Goal: Task Accomplishment & Management: Complete application form

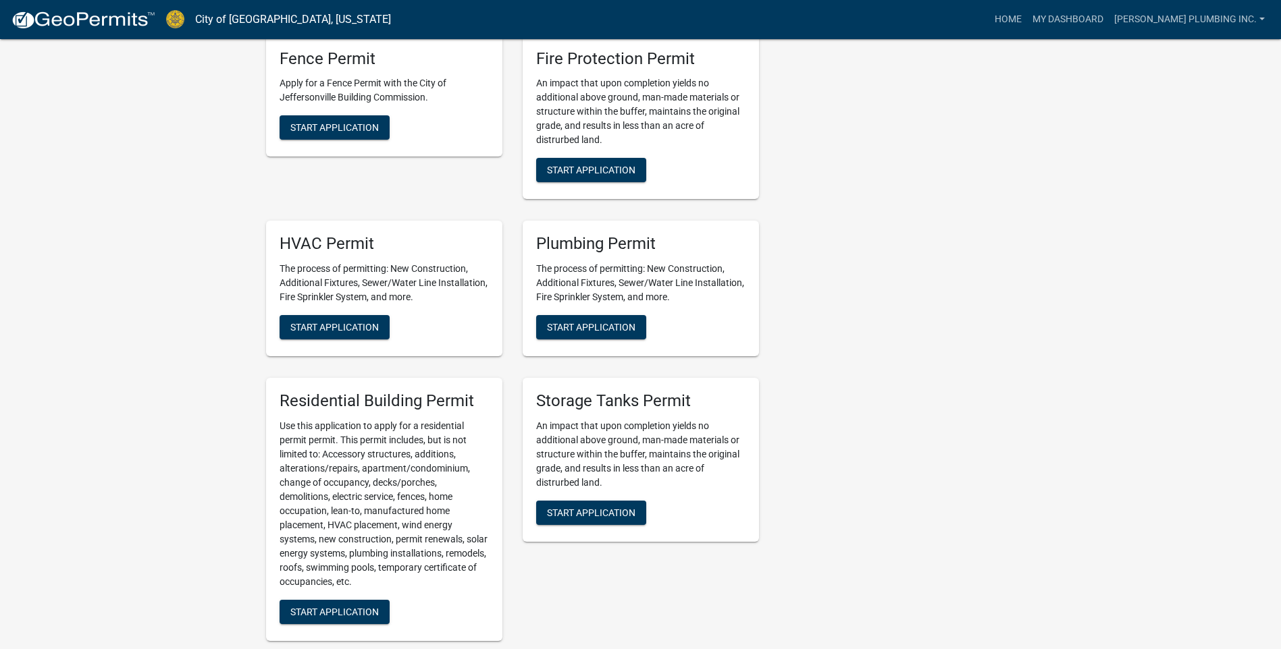
scroll to position [810, 0]
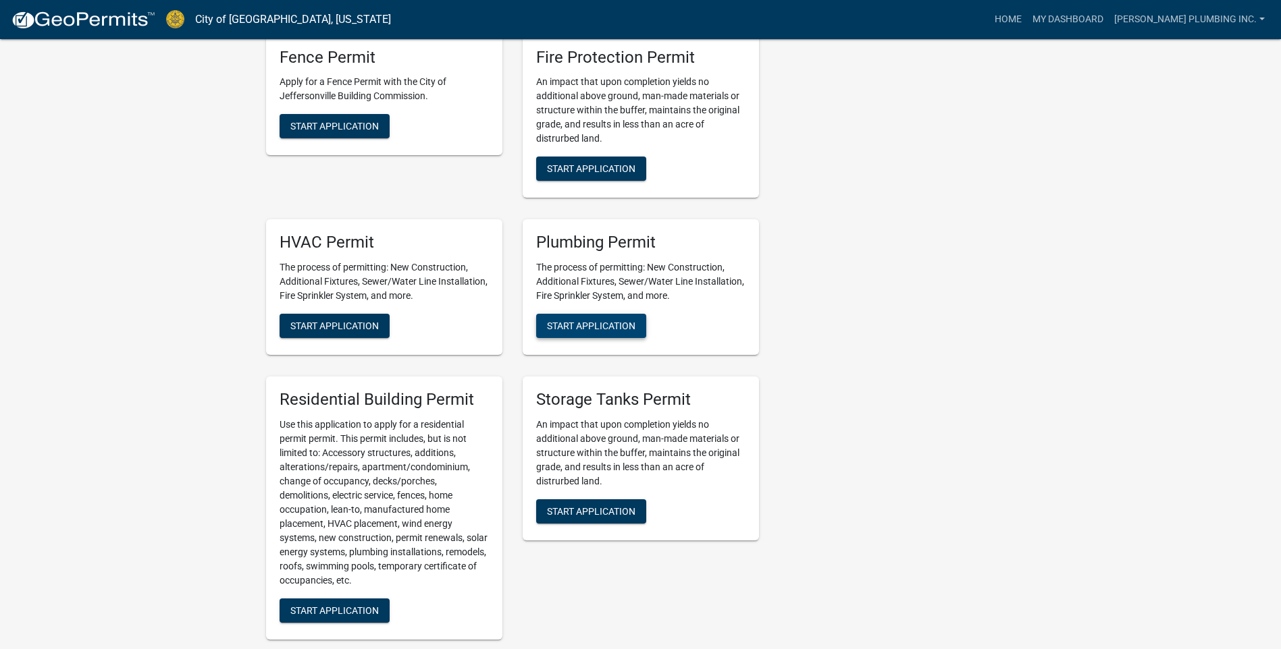
click at [592, 329] on span "Start Application" at bounding box center [591, 326] width 88 height 11
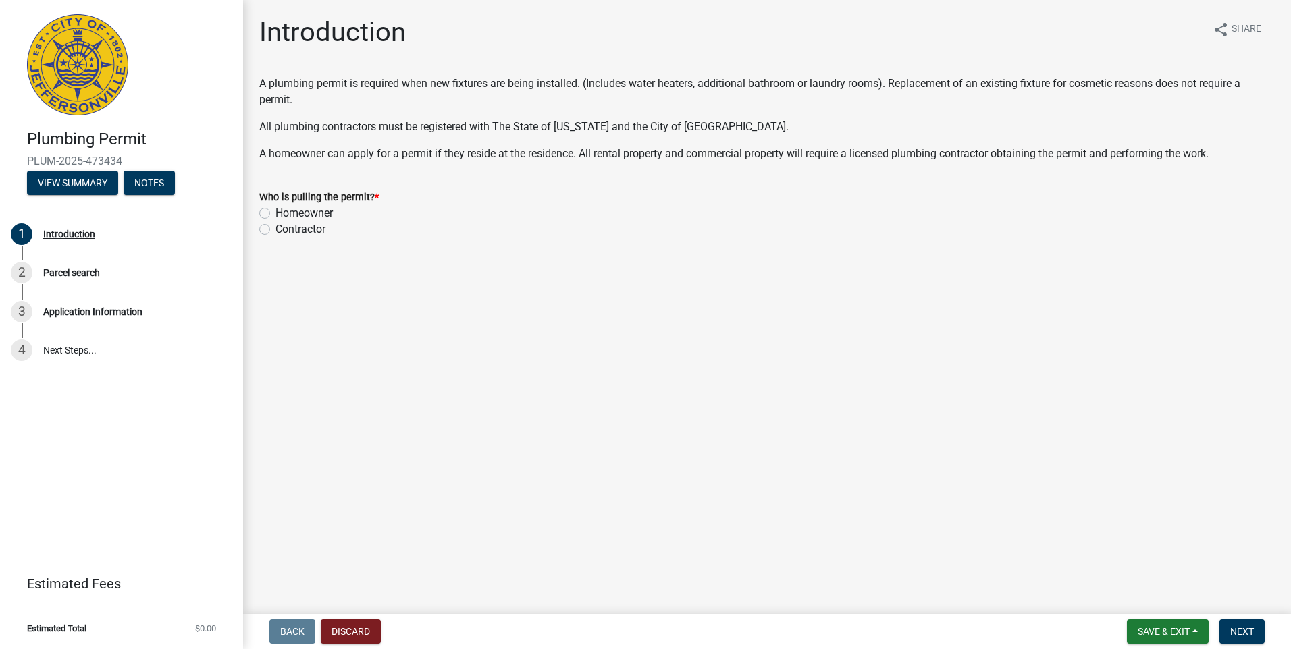
drag, startPoint x: 263, startPoint y: 230, endPoint x: 431, endPoint y: 290, distance: 178.1
click at [275, 232] on label "Contractor" at bounding box center [300, 229] width 50 height 16
click at [275, 230] on input "Contractor" at bounding box center [279, 225] width 9 height 9
radio input "true"
click at [1243, 629] on span "Next" at bounding box center [1242, 632] width 24 height 11
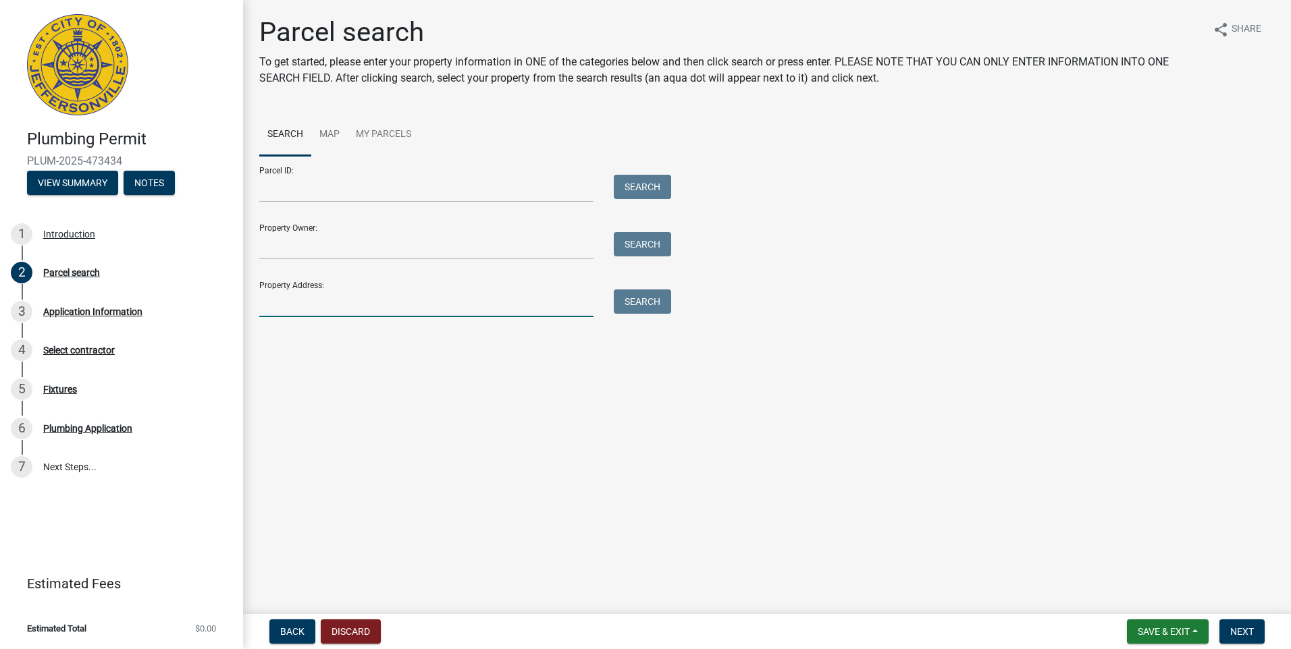
click at [289, 291] on input "Property Address:" at bounding box center [426, 304] width 334 height 28
type input "1750 UTICA PIKE"
click at [643, 309] on button "Search" at bounding box center [642, 302] width 57 height 24
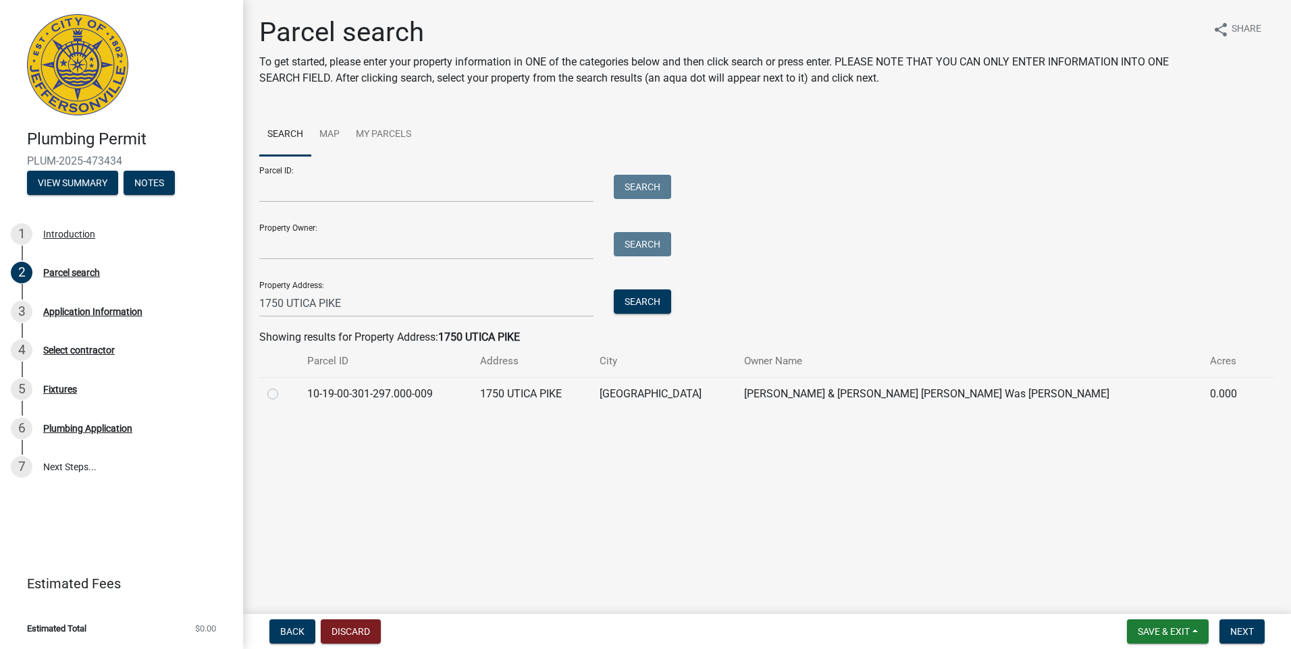
drag, startPoint x: 269, startPoint y: 395, endPoint x: 344, endPoint y: 406, distance: 76.5
click at [284, 386] on label at bounding box center [284, 386] width 0 height 0
click at [284, 395] on input "radio" at bounding box center [288, 390] width 9 height 9
radio input "true"
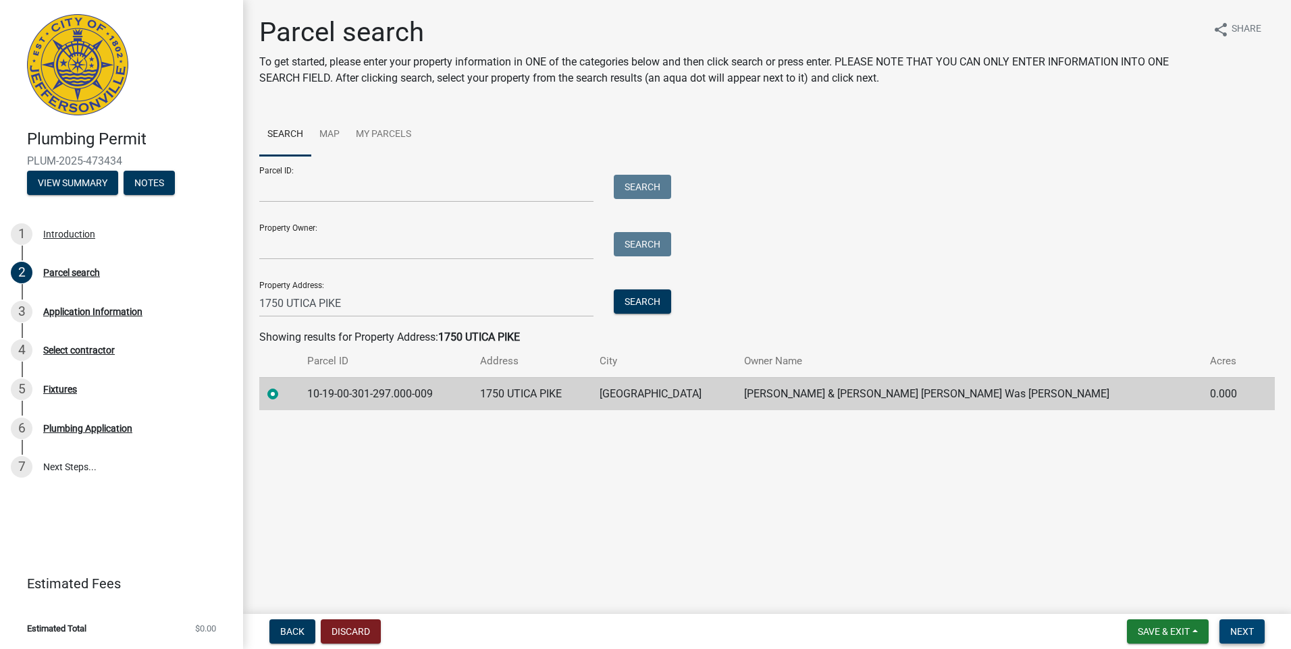
click at [1250, 633] on span "Next" at bounding box center [1242, 632] width 24 height 11
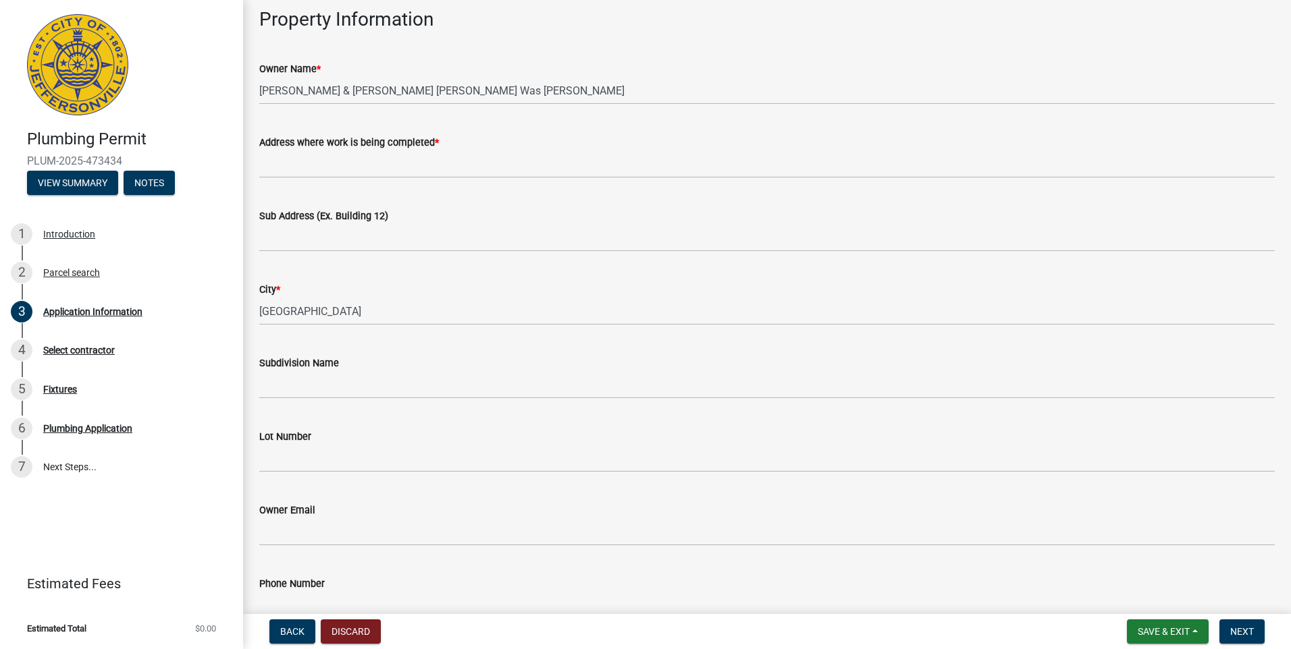
scroll to position [361, 0]
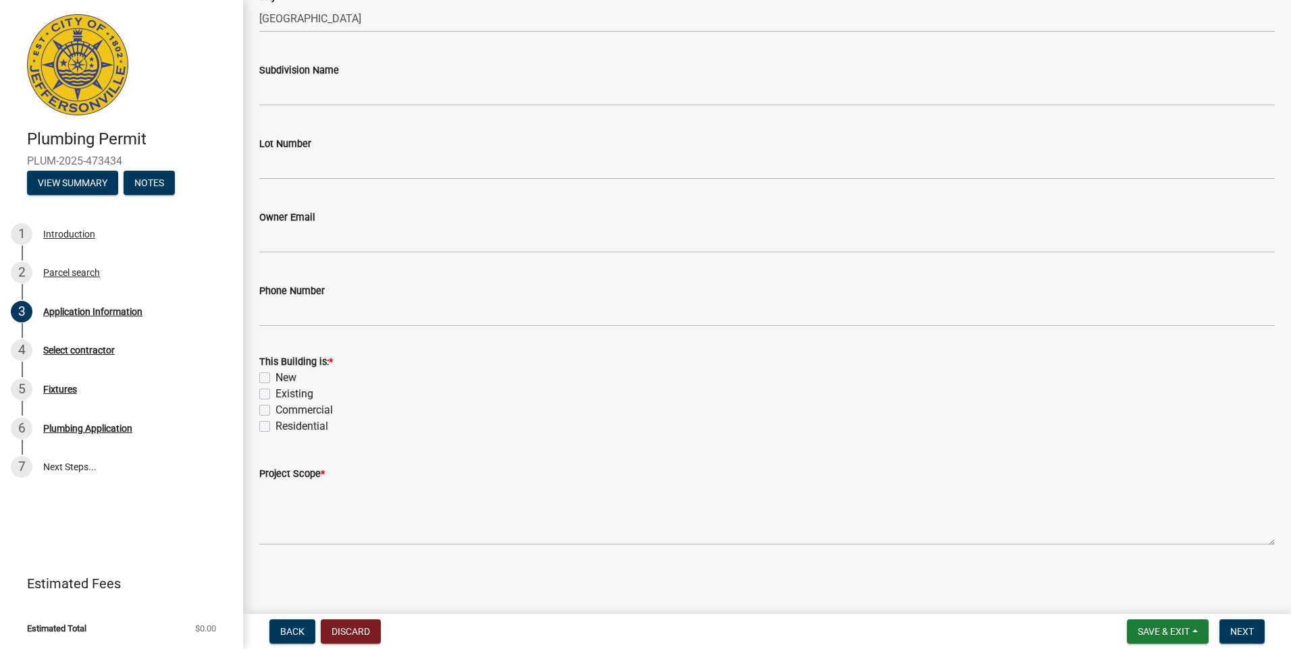
drag, startPoint x: 266, startPoint y: 390, endPoint x: 271, endPoint y: 429, distance: 39.4
click at [275, 396] on label "Existing" at bounding box center [294, 394] width 38 height 16
click at [275, 395] on input "Existing" at bounding box center [279, 390] width 9 height 9
checkbox input "true"
checkbox input "false"
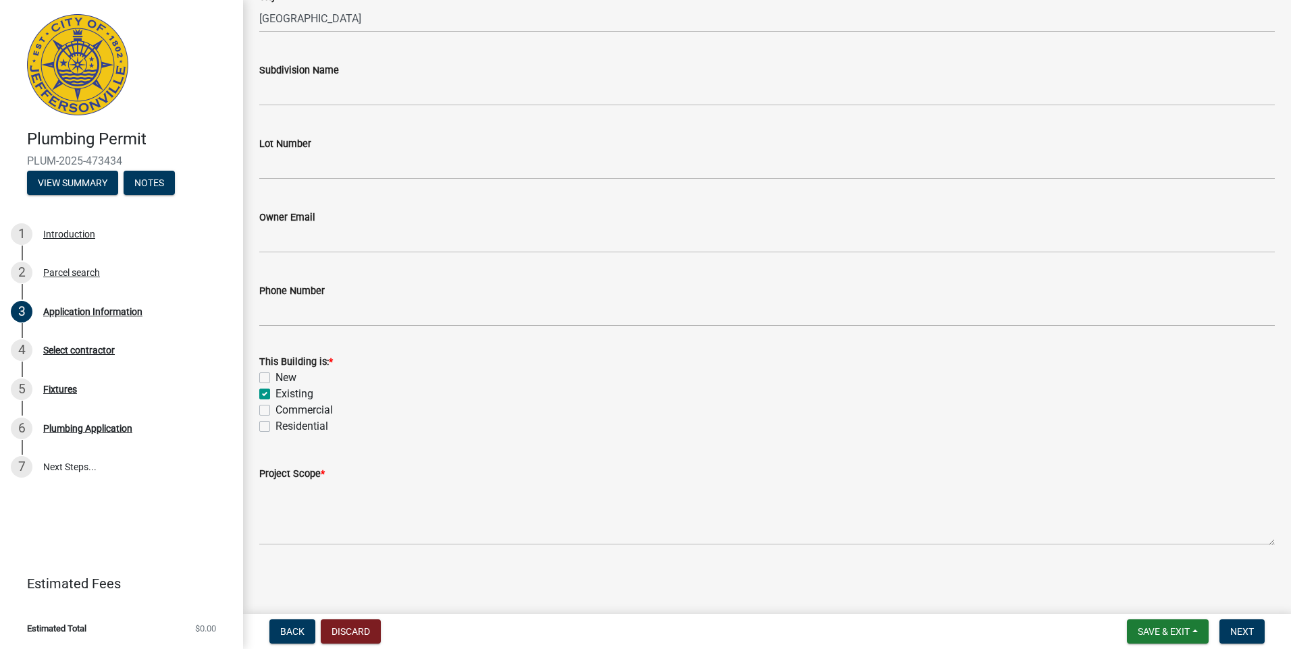
checkbox input "true"
checkbox input "false"
drag, startPoint x: 266, startPoint y: 430, endPoint x: 275, endPoint y: 433, distance: 9.8
click at [275, 433] on label "Residential" at bounding box center [301, 427] width 53 height 16
drag, startPoint x: 266, startPoint y: 427, endPoint x: 277, endPoint y: 436, distance: 13.9
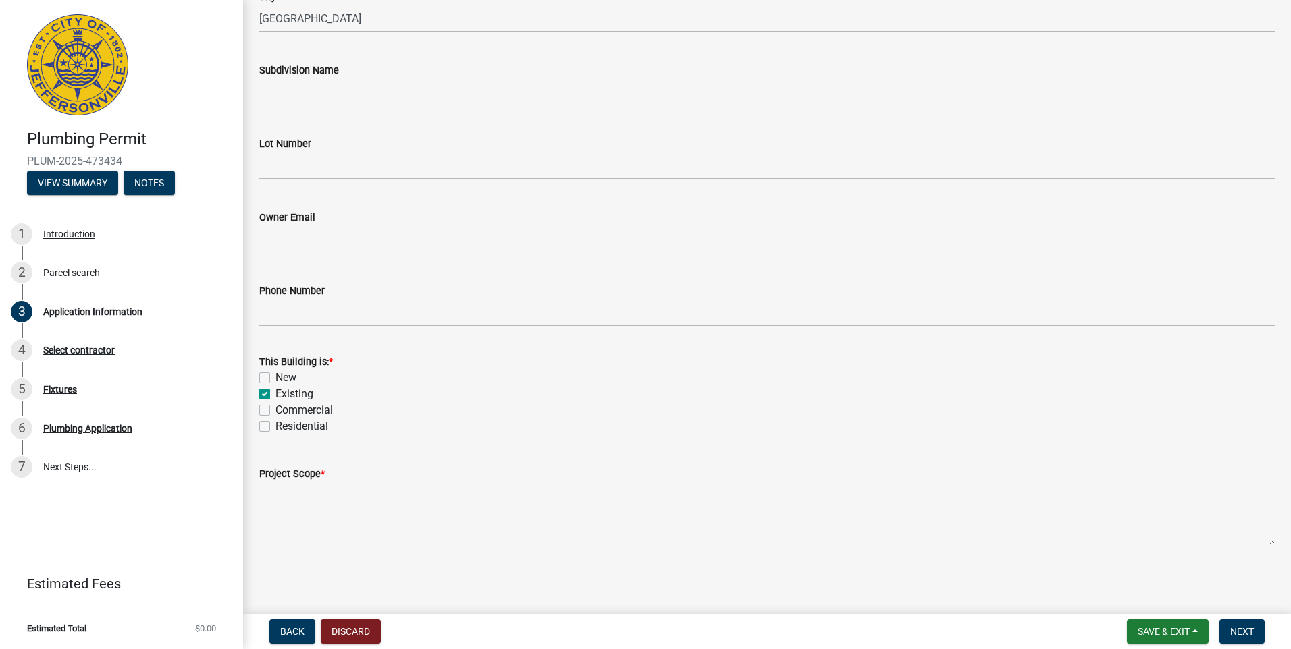
click at [275, 428] on label "Residential" at bounding box center [301, 427] width 53 height 16
click at [275, 427] on input "Residential" at bounding box center [279, 423] width 9 height 9
checkbox input "true"
checkbox input "false"
checkbox input "true"
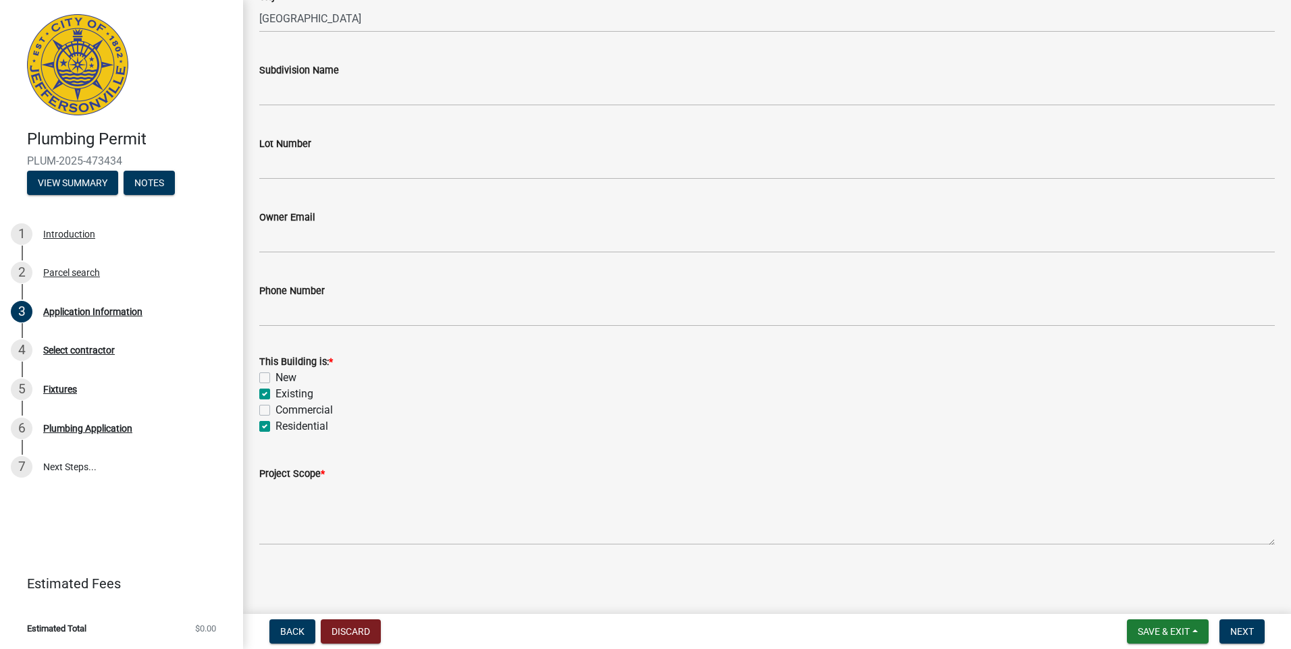
checkbox input "false"
checkbox input "true"
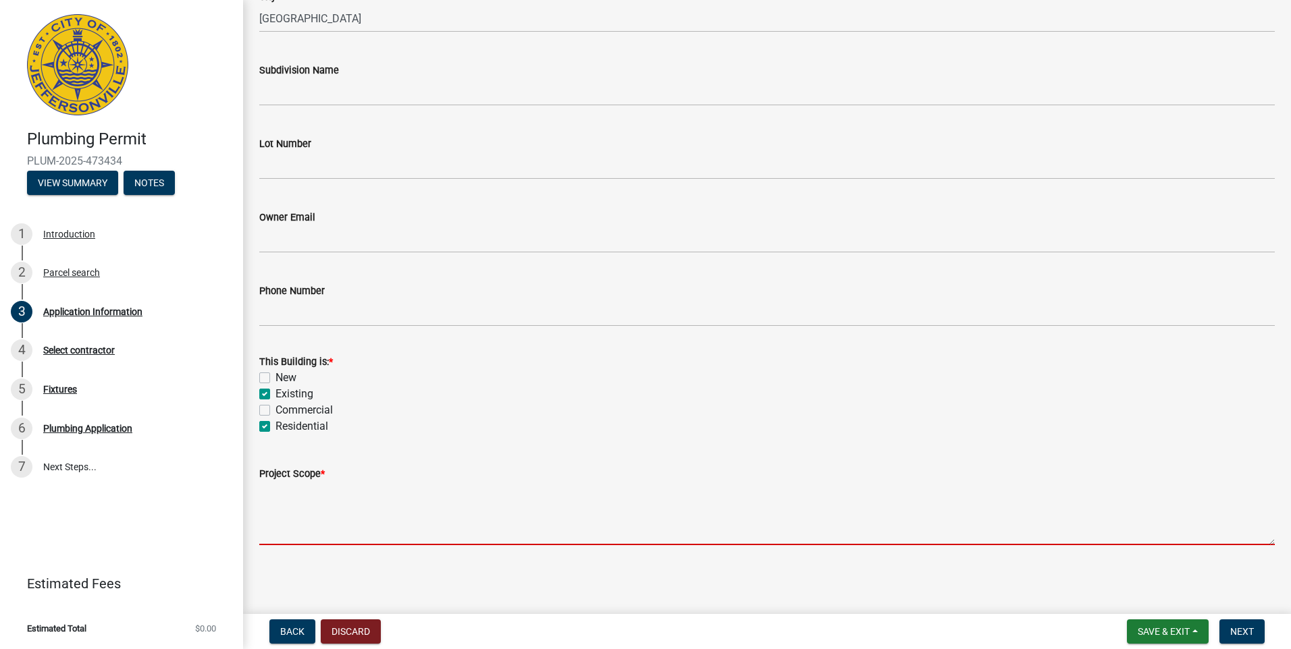
click at [292, 512] on textarea "Project Scope *" at bounding box center [766, 513] width 1015 height 63
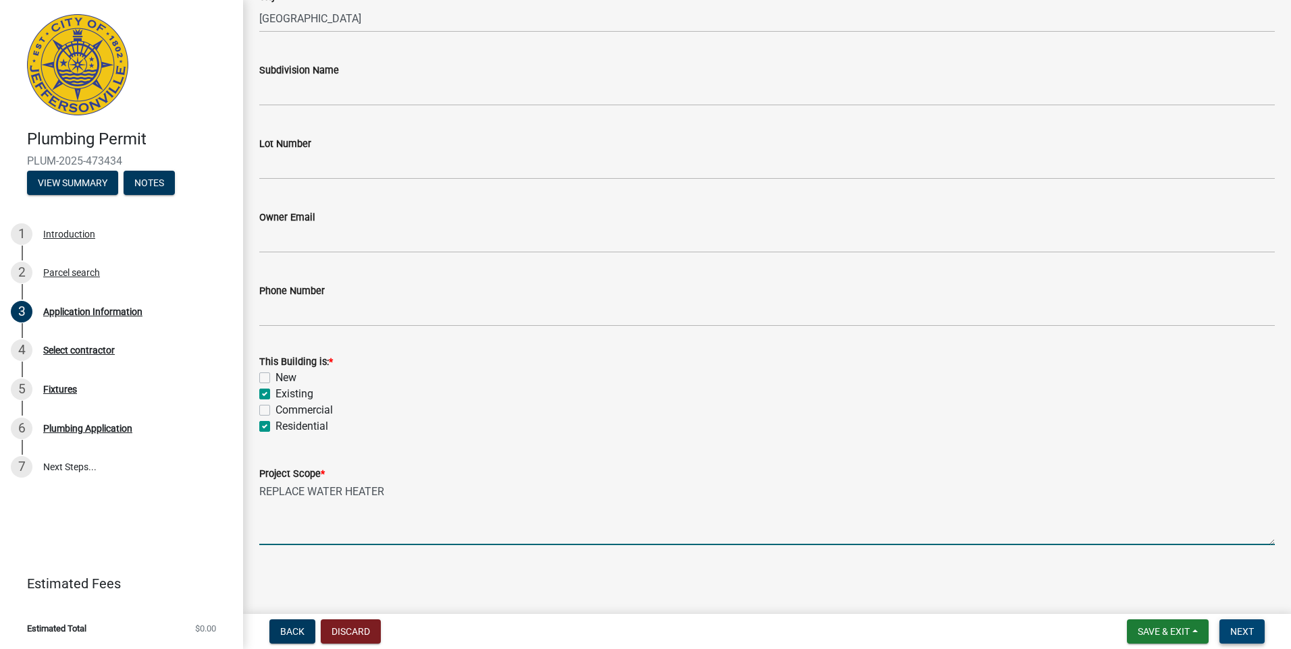
type textarea "REPLACE WATER HEATER"
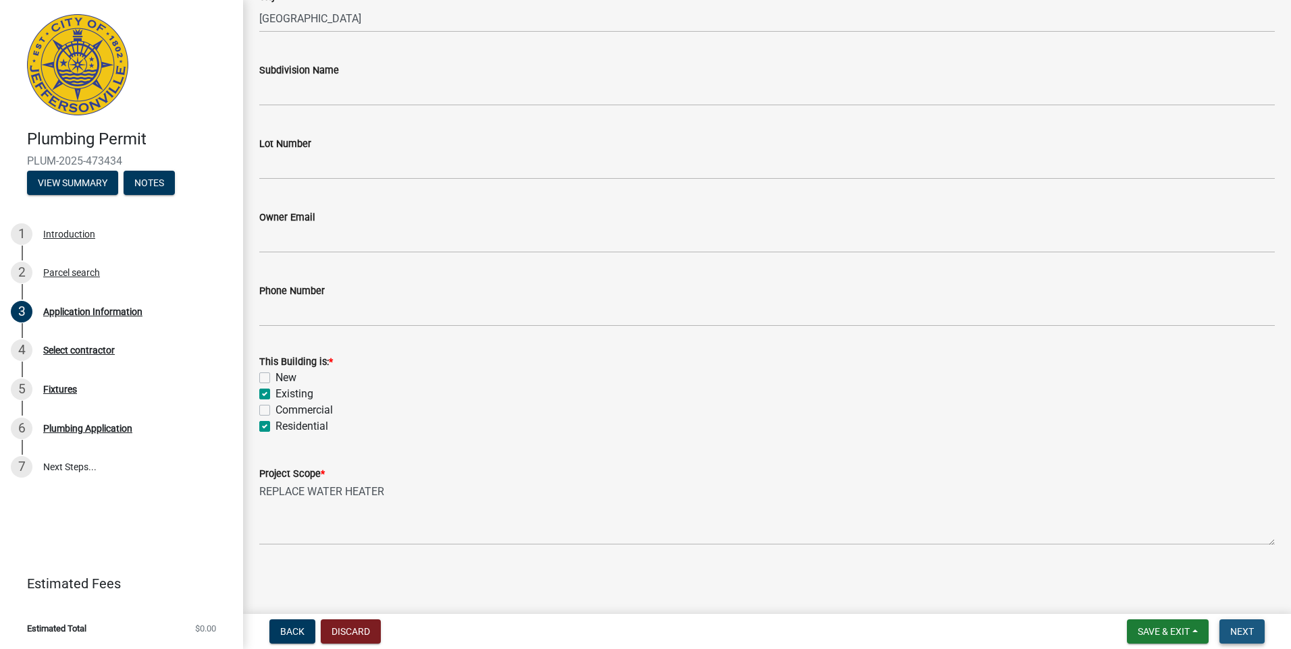
click at [1242, 634] on span "Next" at bounding box center [1242, 632] width 24 height 11
click at [1240, 631] on span "Next" at bounding box center [1242, 632] width 24 height 11
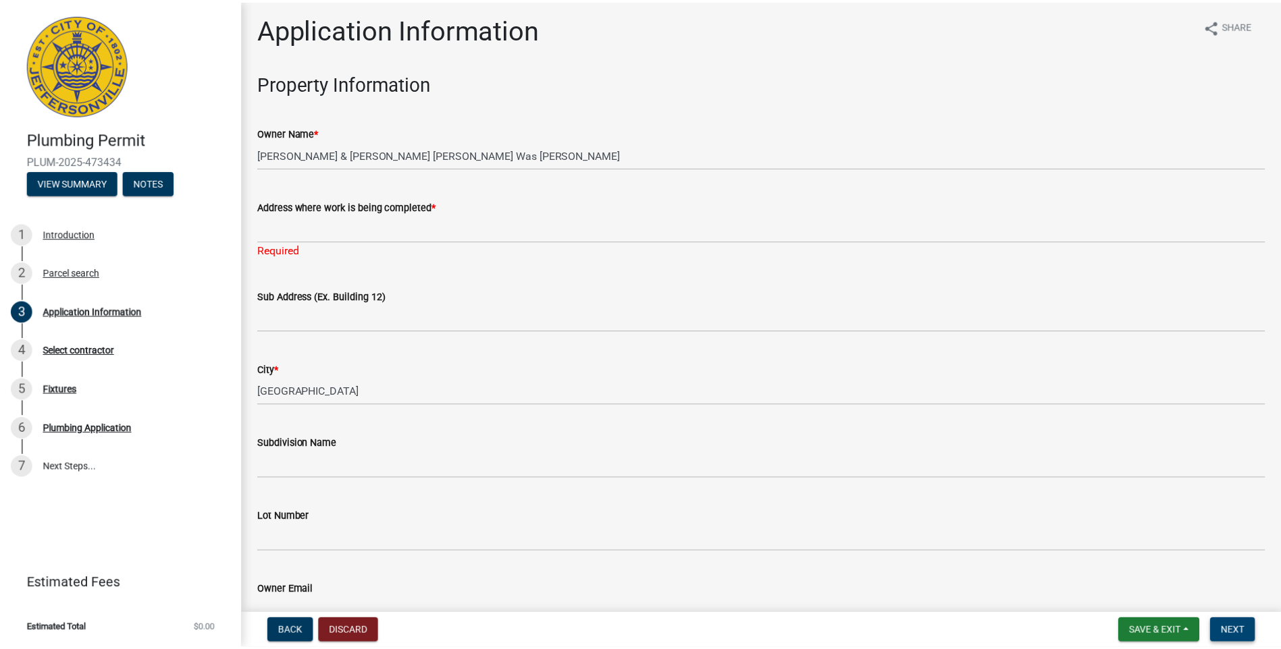
scroll to position [0, 0]
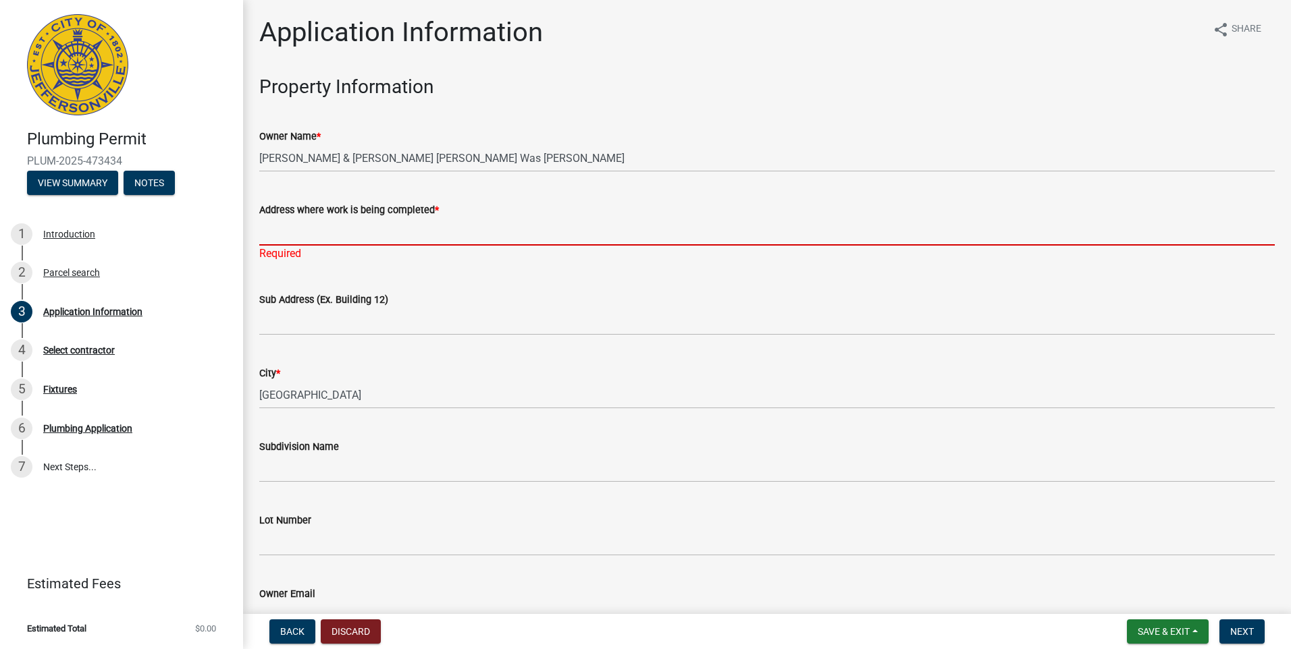
click at [263, 237] on input "Address where work is being completed *" at bounding box center [766, 232] width 1015 height 28
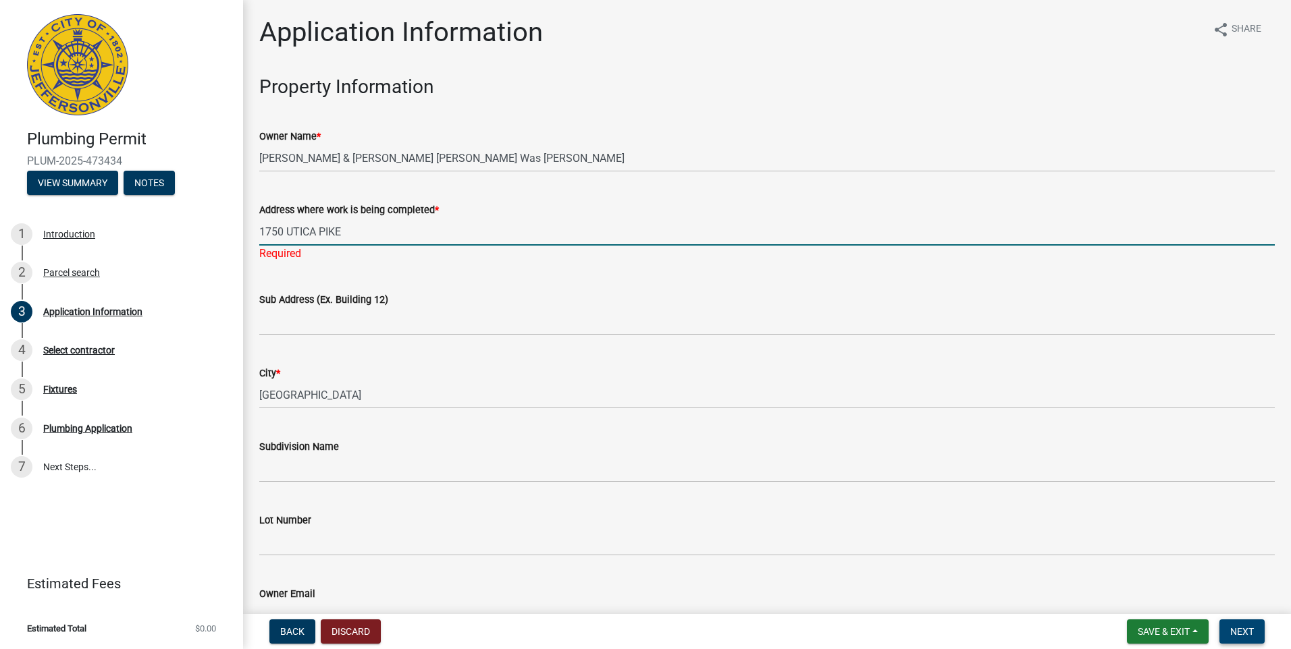
type input "1750 UTICA PIKE"
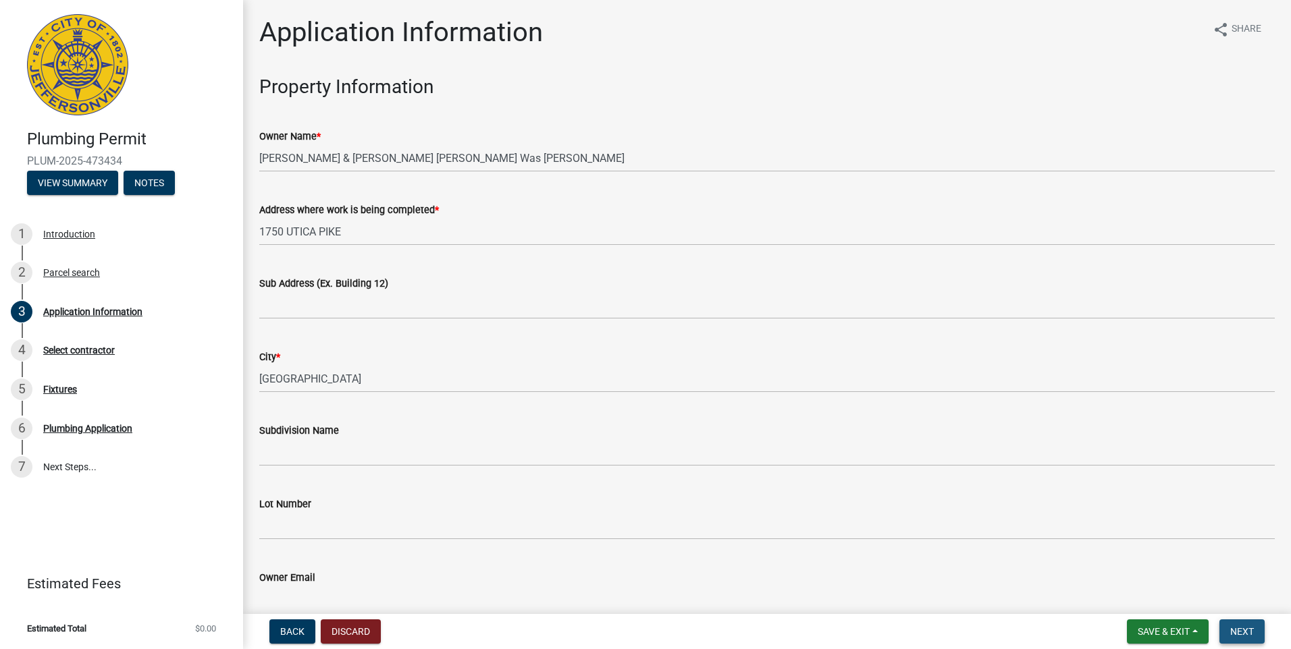
click at [1248, 627] on button "Next" at bounding box center [1241, 632] width 45 height 24
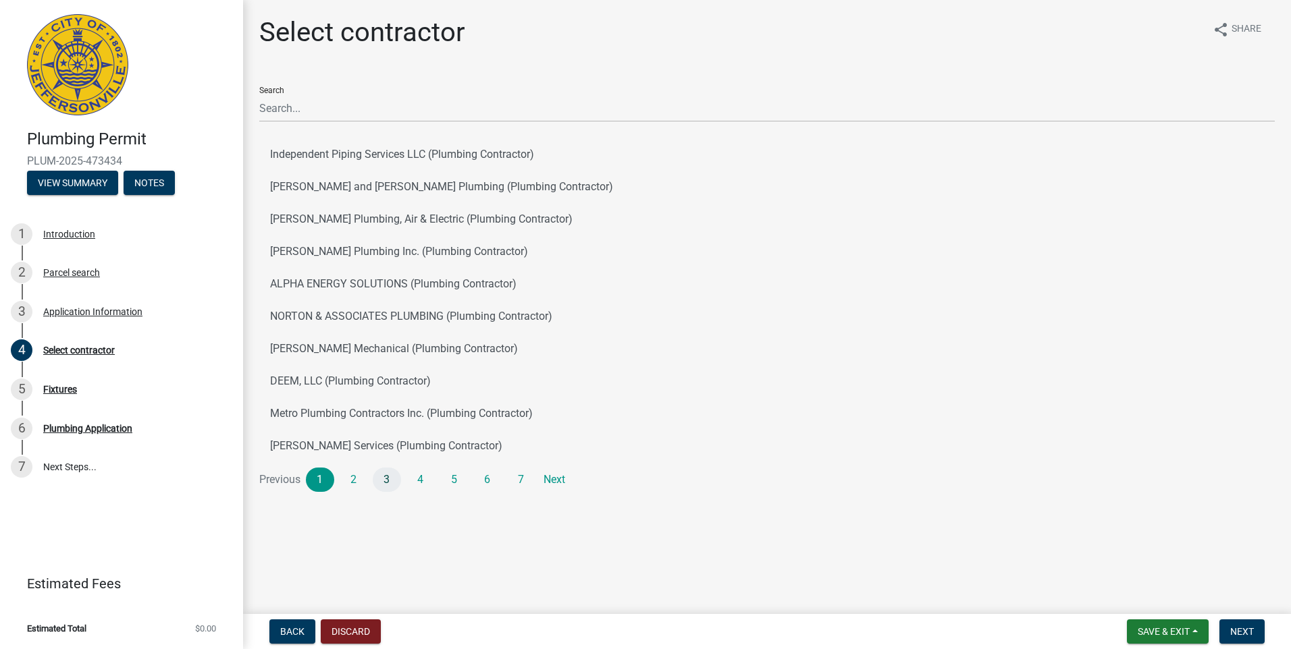
drag, startPoint x: 373, startPoint y: 477, endPoint x: 380, endPoint y: 478, distance: 7.5
click at [373, 477] on li "3" at bounding box center [390, 480] width 34 height 24
click at [381, 478] on link "3" at bounding box center [387, 480] width 28 height 24
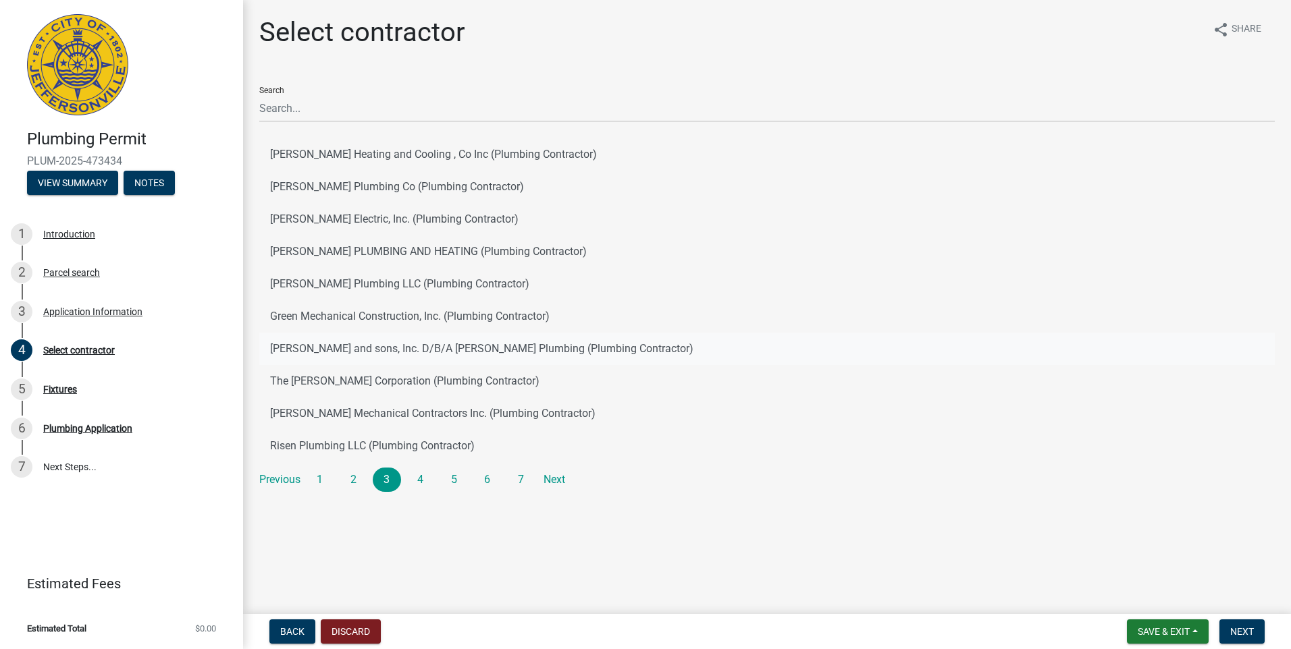
drag, startPoint x: 334, startPoint y: 344, endPoint x: 529, endPoint y: 401, distance: 203.4
click at [334, 346] on button "Frank Stemler and sons, Inc. D/B/A Stemler Plumbing (Plumbing Contractor)" at bounding box center [766, 349] width 1015 height 32
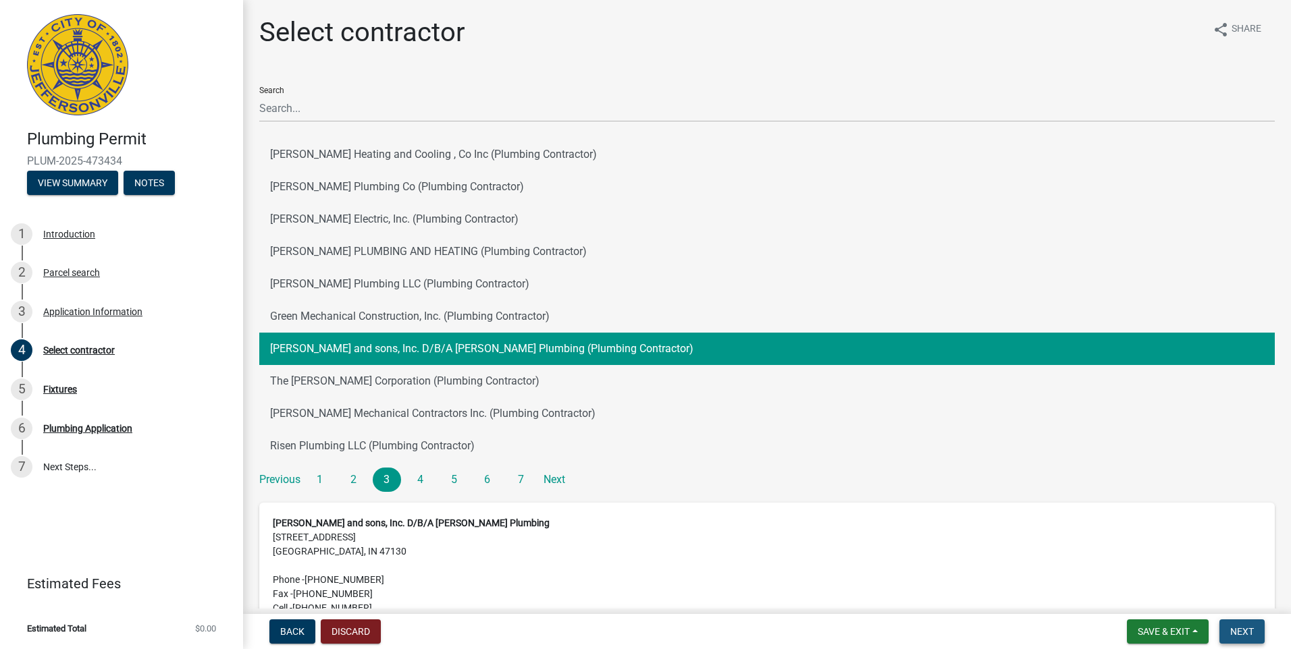
click at [1256, 635] on button "Next" at bounding box center [1241, 632] width 45 height 24
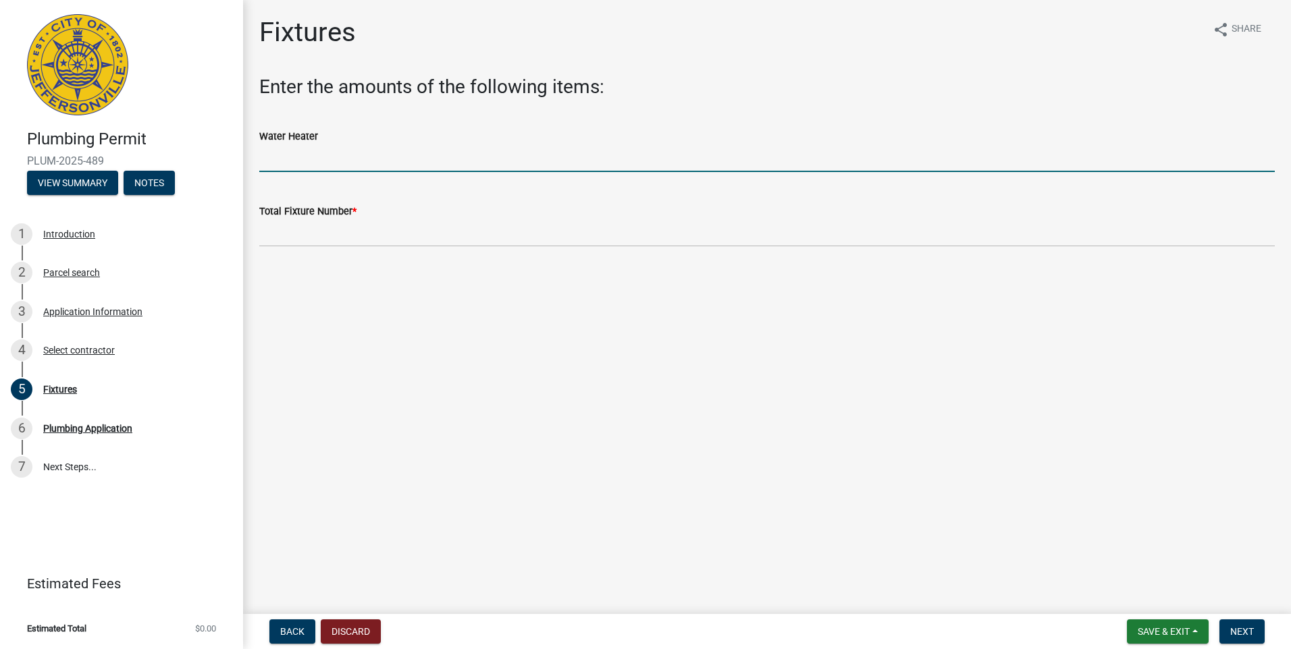
click at [278, 153] on input "text" at bounding box center [766, 158] width 1015 height 28
type input "1"
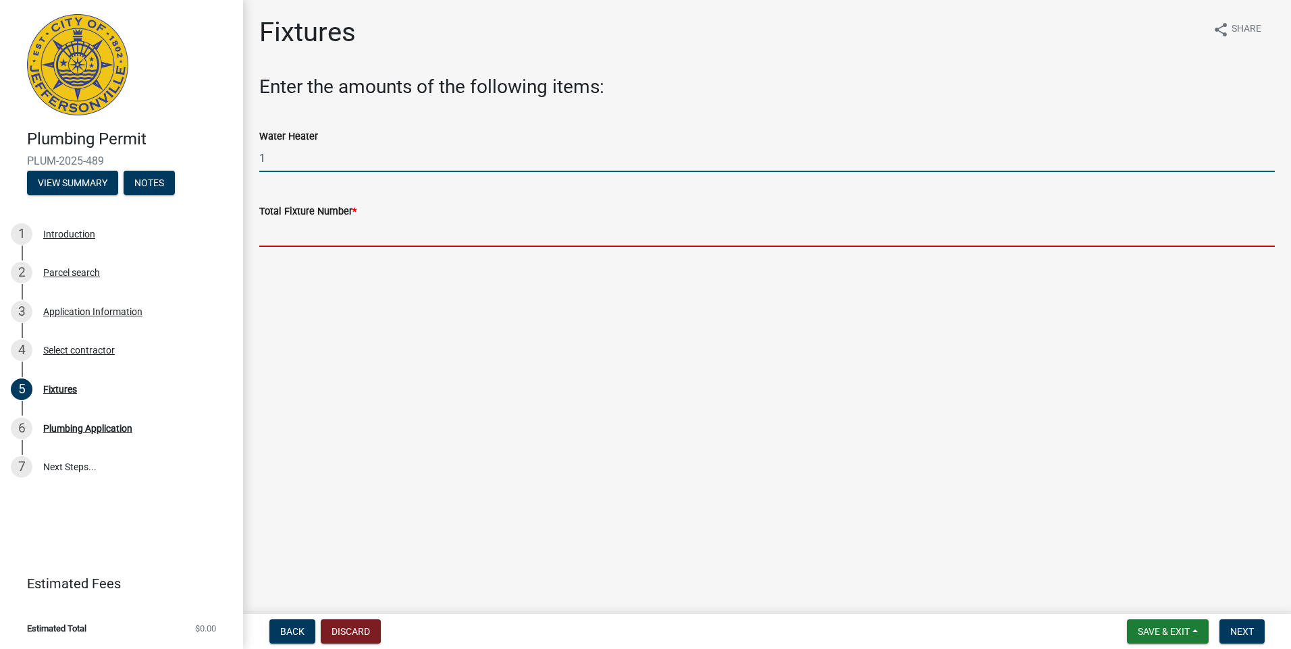
type input "1"
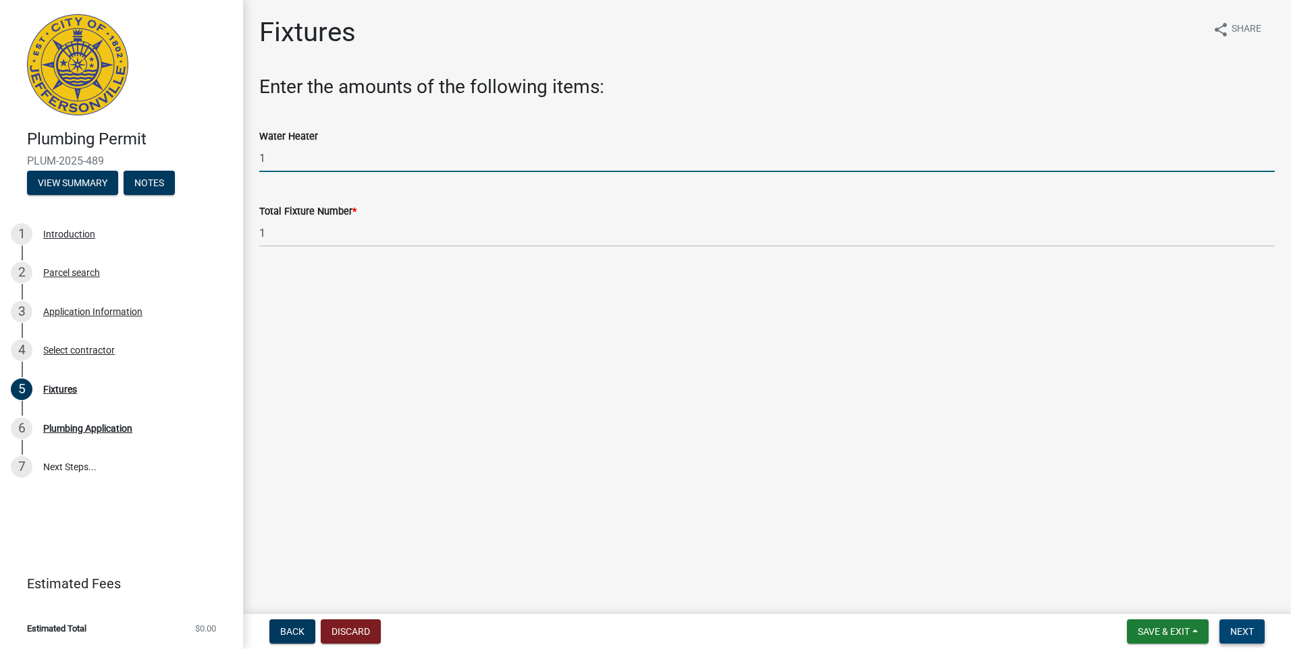
click at [1244, 628] on span "Next" at bounding box center [1242, 632] width 24 height 11
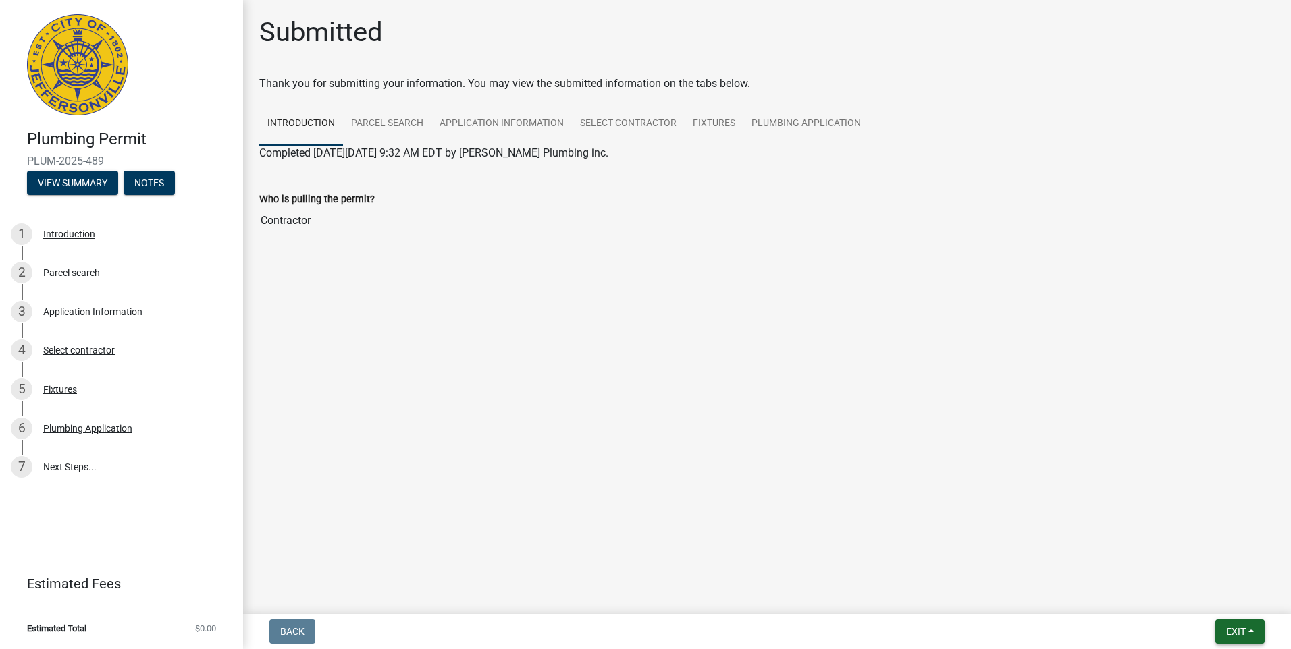
click at [1242, 631] on span "Exit" at bounding box center [1236, 632] width 20 height 11
click at [1196, 602] on button "Save & Exit" at bounding box center [1210, 597] width 108 height 32
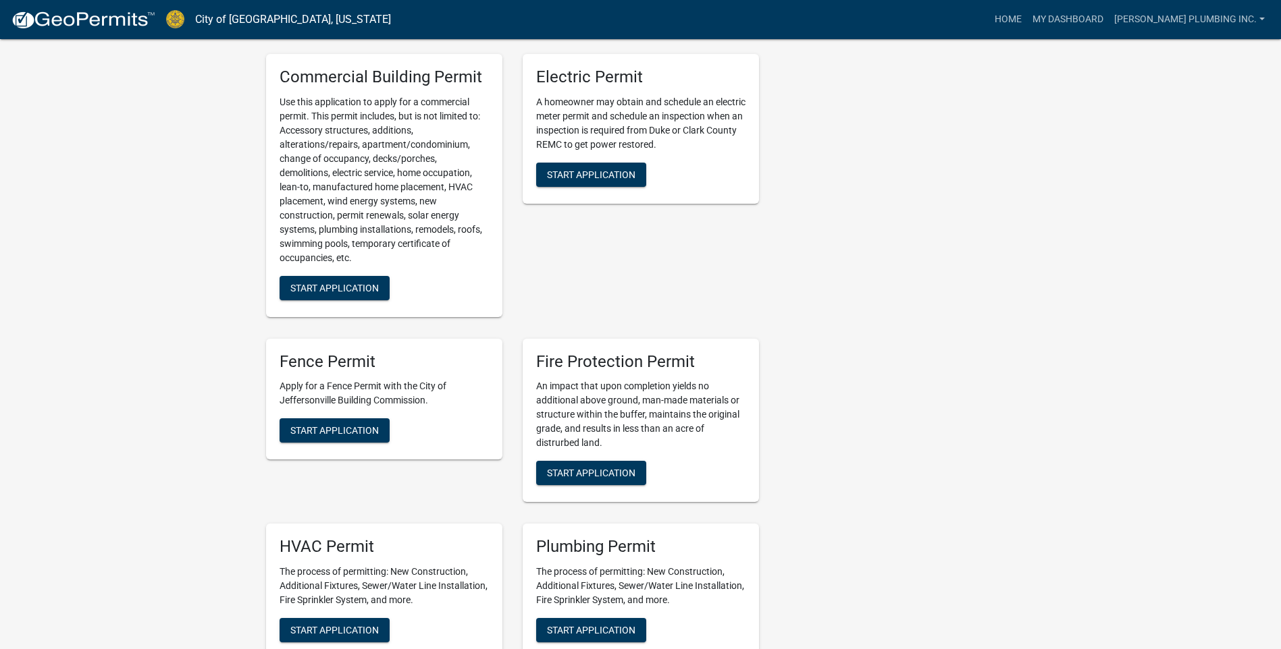
scroll to position [675, 0]
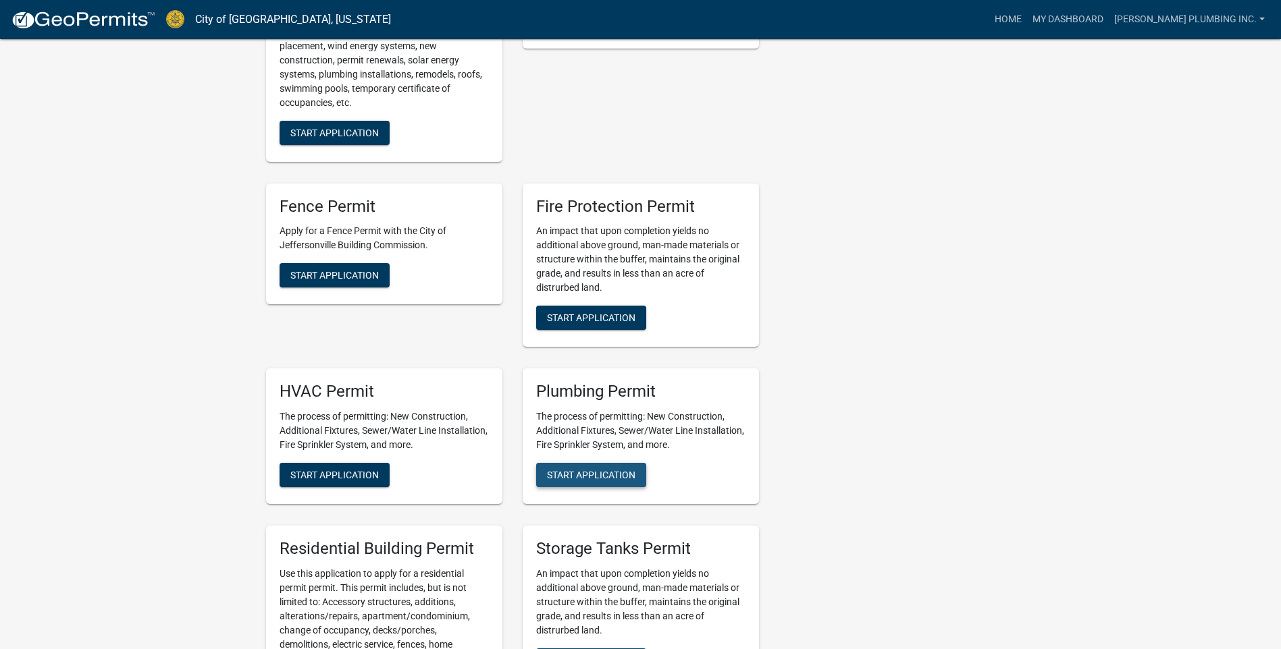
click at [572, 470] on span "Start Application" at bounding box center [591, 475] width 88 height 11
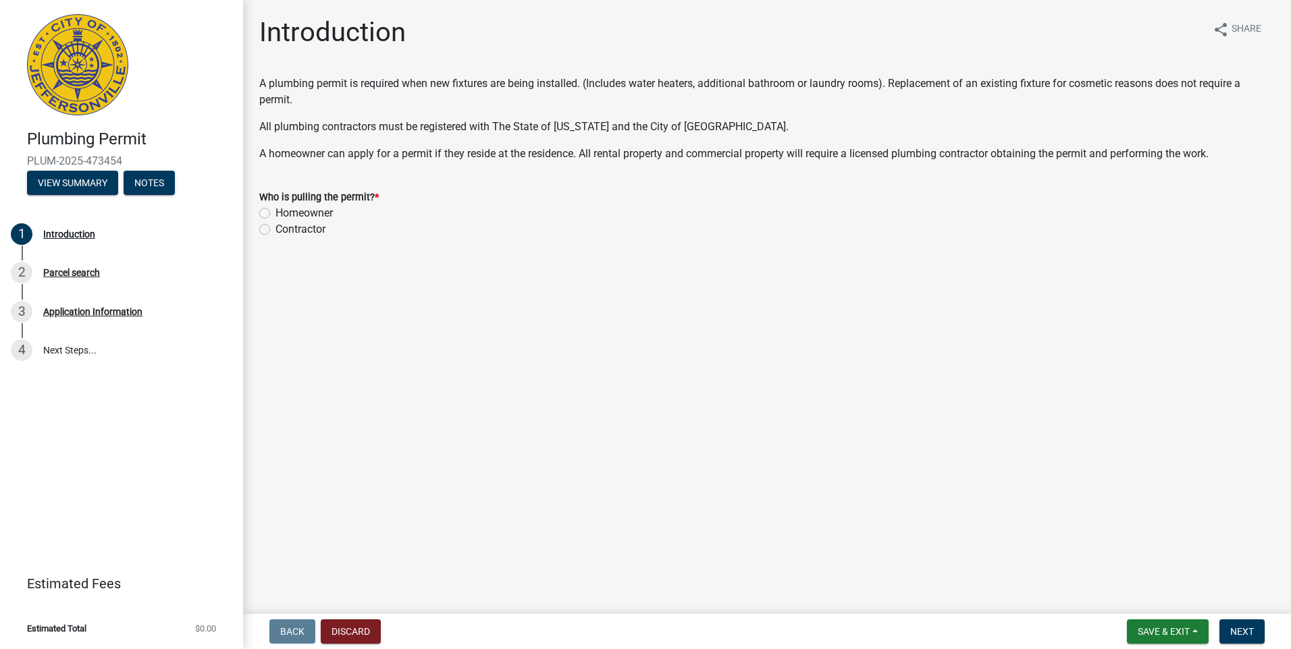
click at [271, 230] on div "Contractor" at bounding box center [766, 229] width 1015 height 16
click at [1236, 631] on span "Next" at bounding box center [1242, 632] width 24 height 11
drag, startPoint x: 261, startPoint y: 224, endPoint x: 269, endPoint y: 230, distance: 9.2
click at [275, 225] on label "Contractor" at bounding box center [300, 229] width 50 height 16
click at [275, 225] on input "Contractor" at bounding box center [279, 225] width 9 height 9
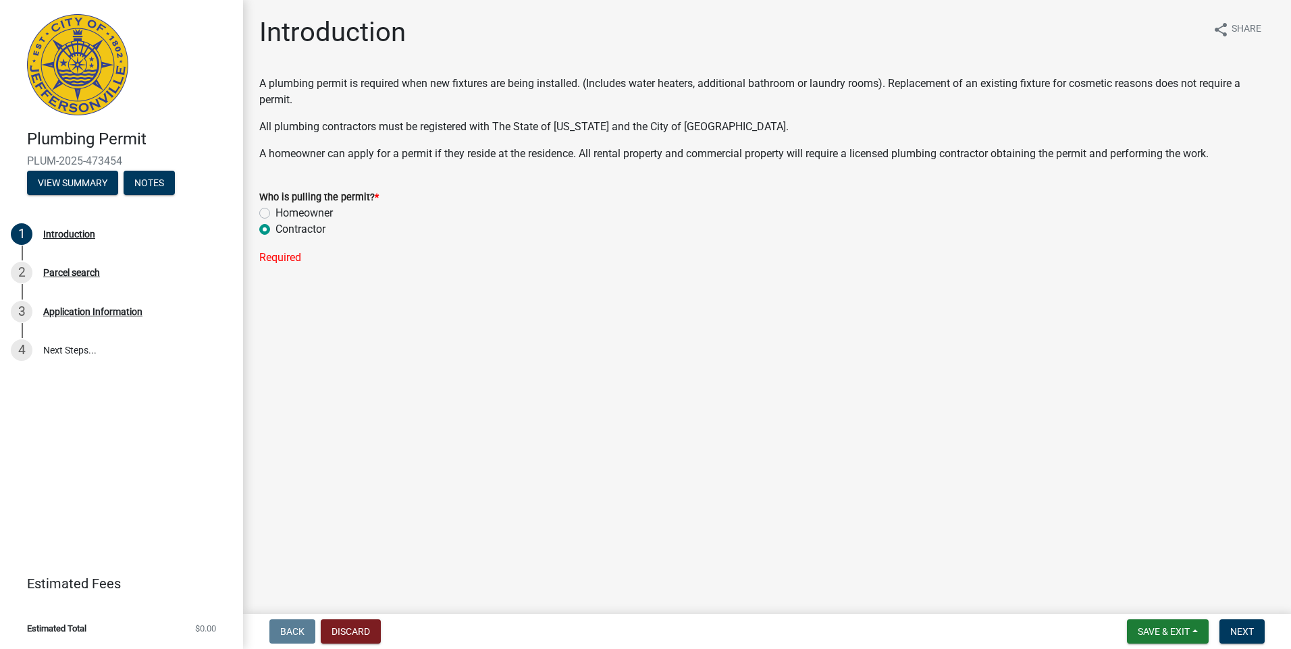
radio input "true"
click at [1247, 631] on span "Next" at bounding box center [1242, 632] width 24 height 11
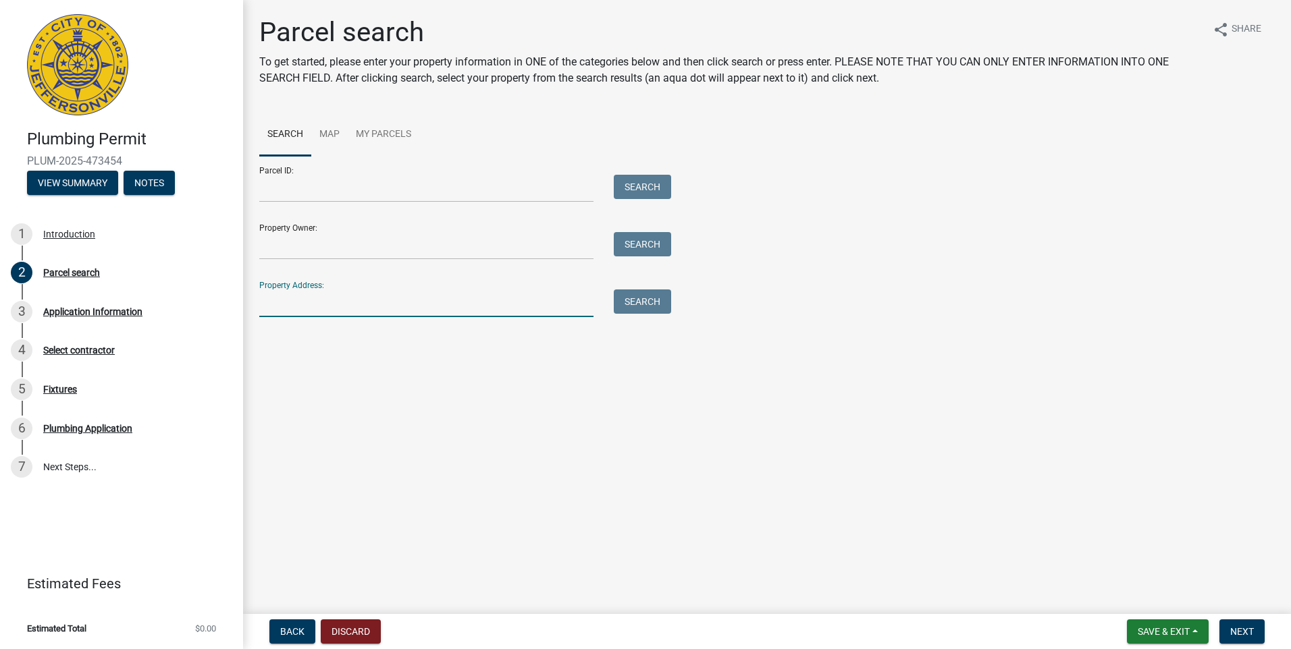
click at [284, 303] on input "Property Address:" at bounding box center [426, 304] width 334 height 28
type input "25 LOUISE ST"
click at [654, 303] on button "Search" at bounding box center [642, 302] width 57 height 24
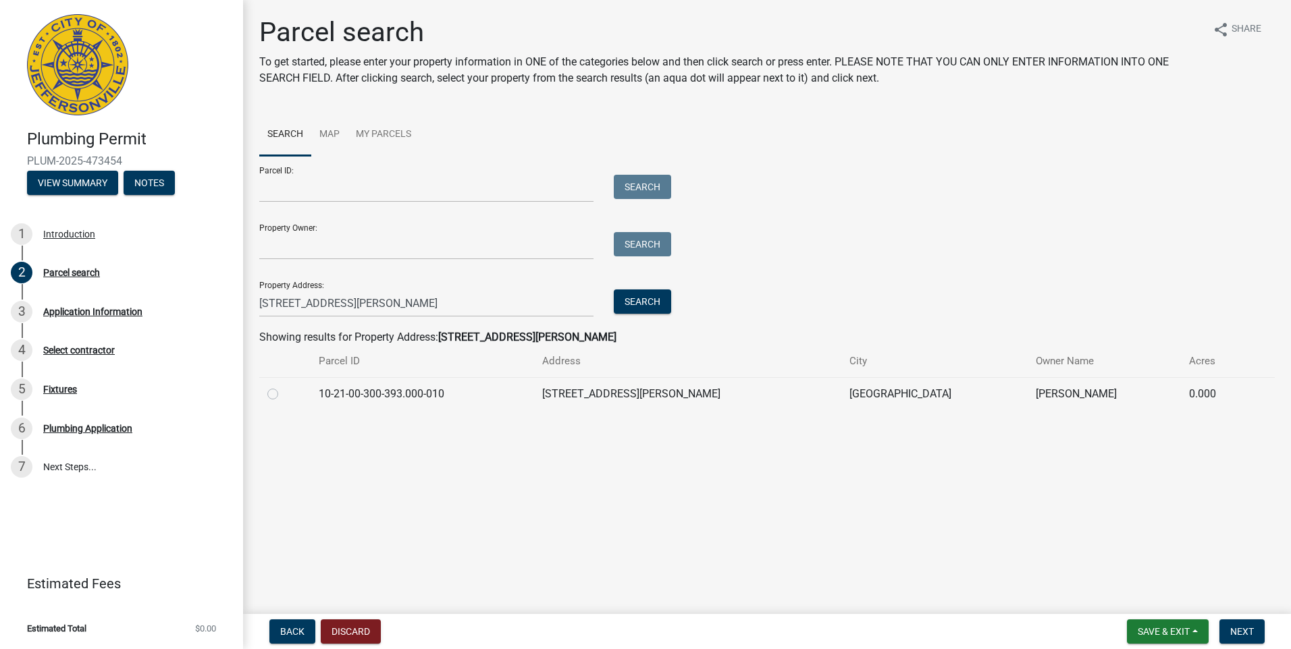
click at [284, 386] on label at bounding box center [284, 386] width 0 height 0
click at [284, 395] on input "radio" at bounding box center [288, 390] width 9 height 9
radio input "true"
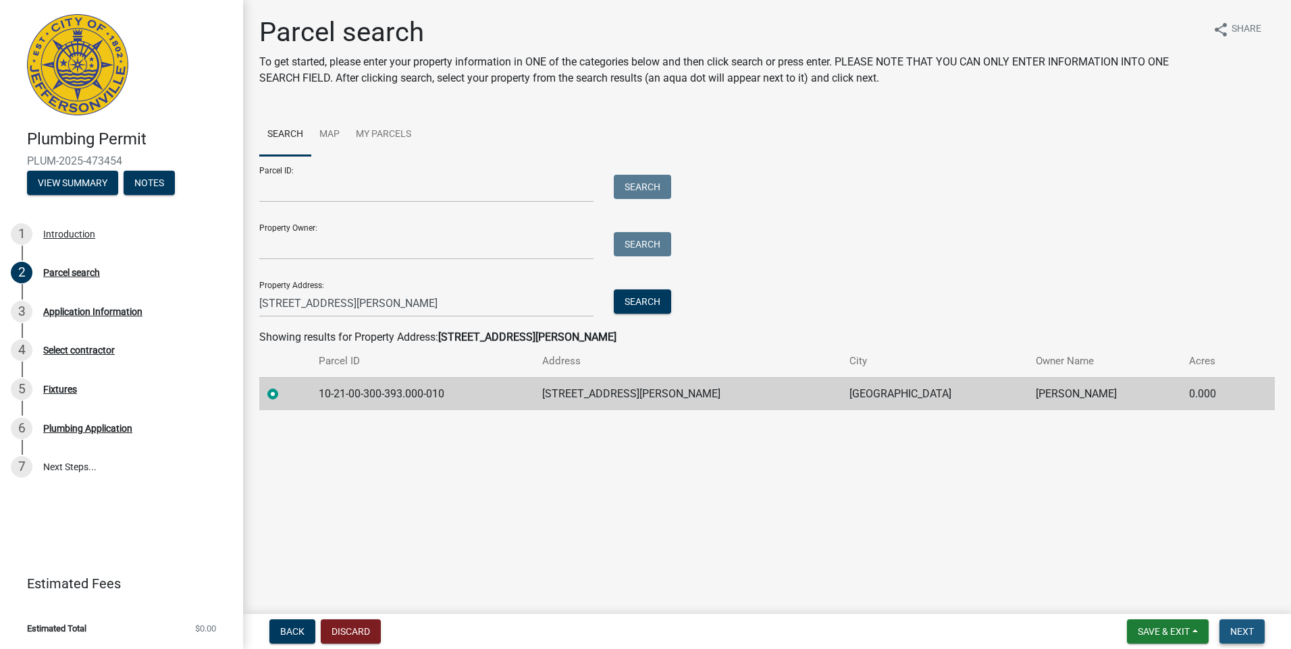
click at [1234, 631] on span "Next" at bounding box center [1242, 632] width 24 height 11
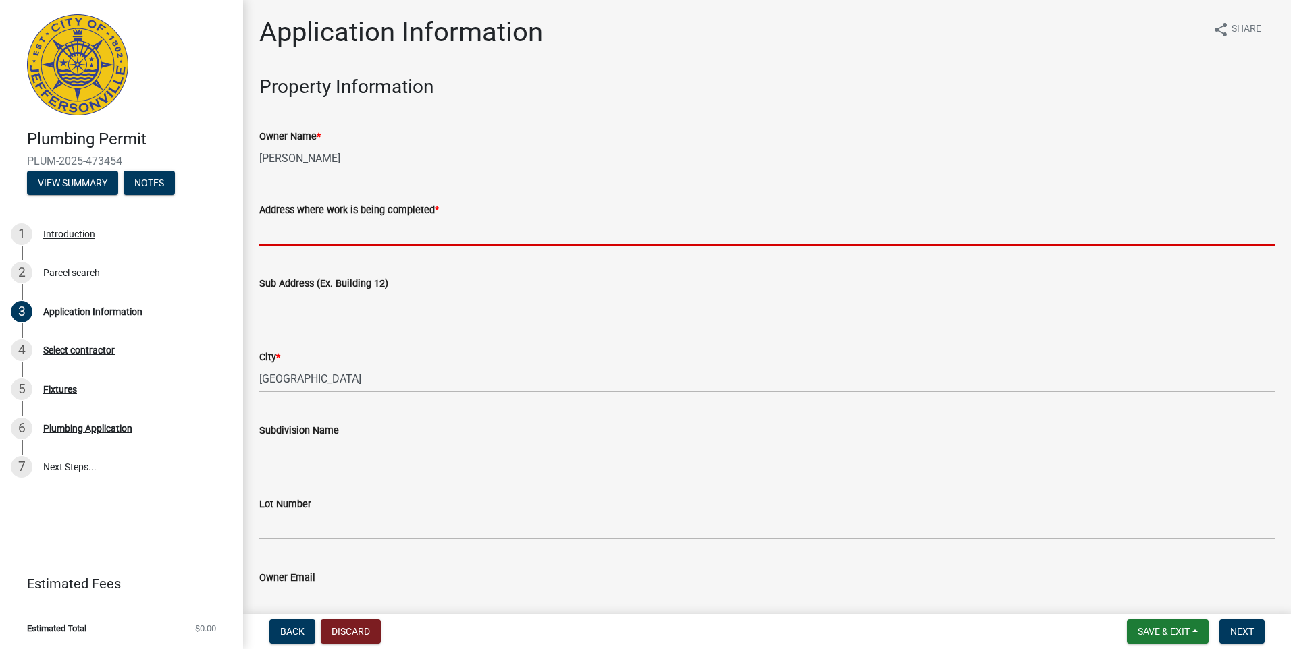
drag, startPoint x: 280, startPoint y: 234, endPoint x: 288, endPoint y: 235, distance: 8.9
click at [282, 234] on input "Address where work is being completed *" at bounding box center [766, 232] width 1015 height 28
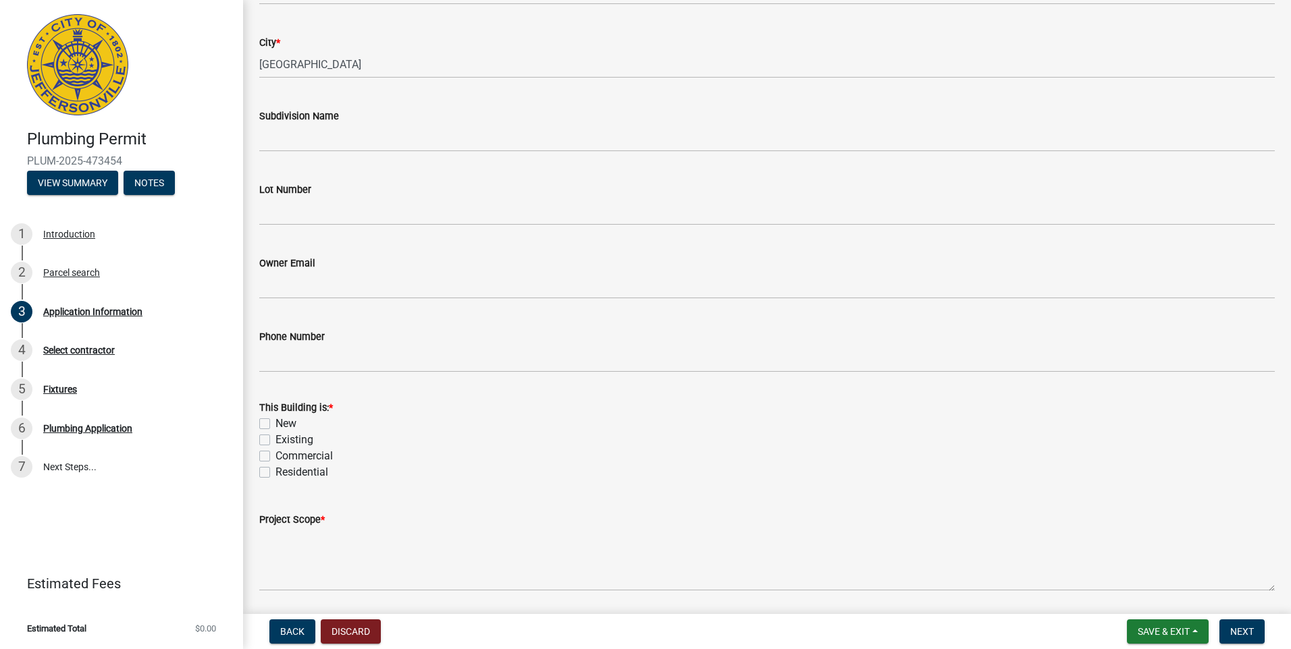
scroll to position [361, 0]
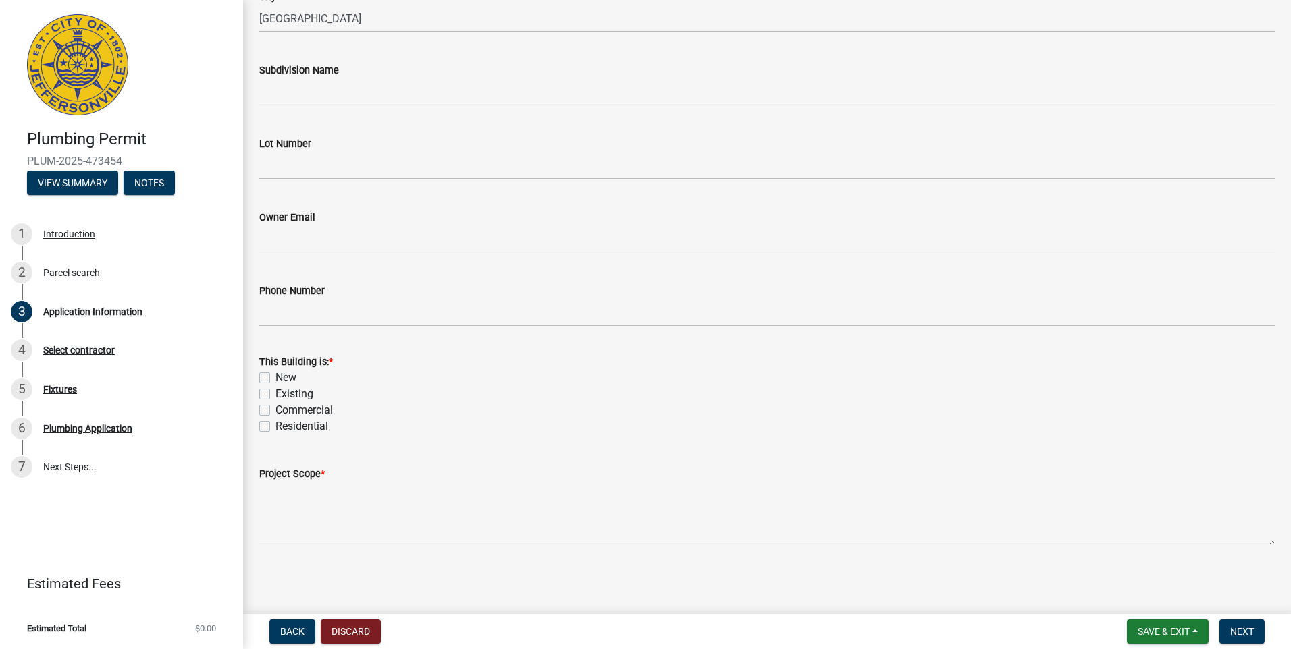
type input "25 LOUISE ST"
click at [267, 400] on div "Existing" at bounding box center [766, 394] width 1015 height 16
drag, startPoint x: 267, startPoint y: 400, endPoint x: 265, endPoint y: 431, distance: 30.5
click at [275, 431] on label "Residential" at bounding box center [301, 427] width 53 height 16
click at [275, 427] on input "Residential" at bounding box center [279, 423] width 9 height 9
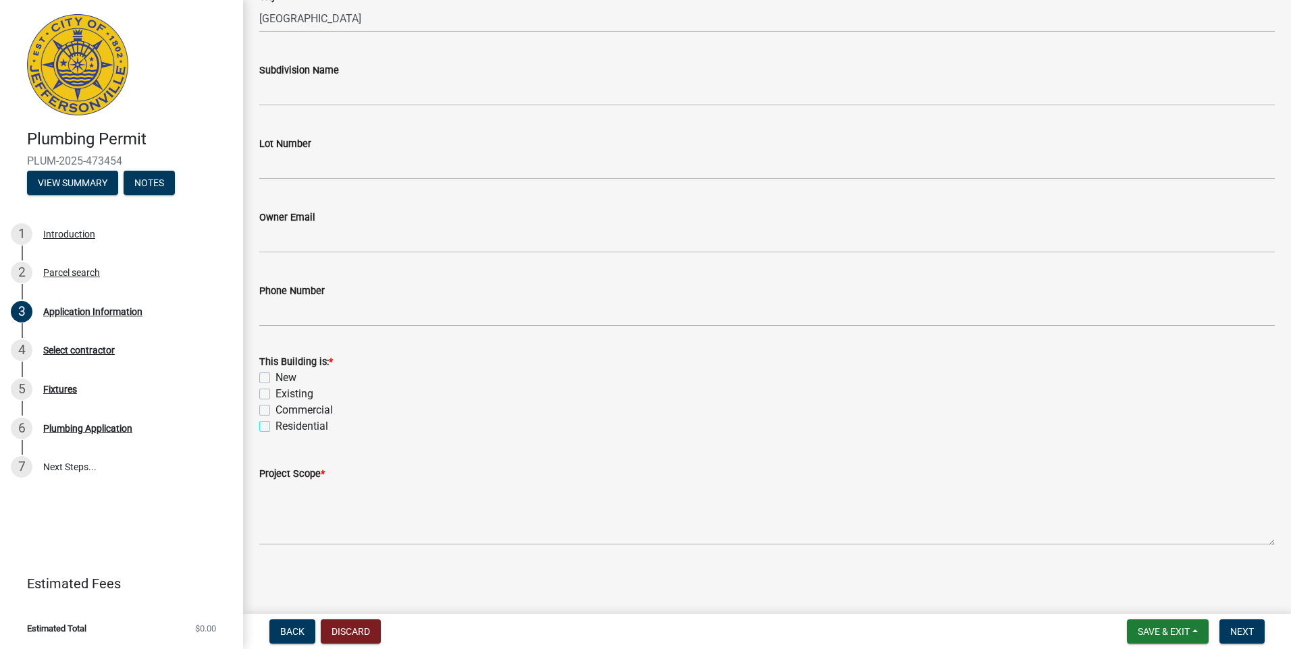
checkbox input "true"
checkbox input "false"
checkbox input "true"
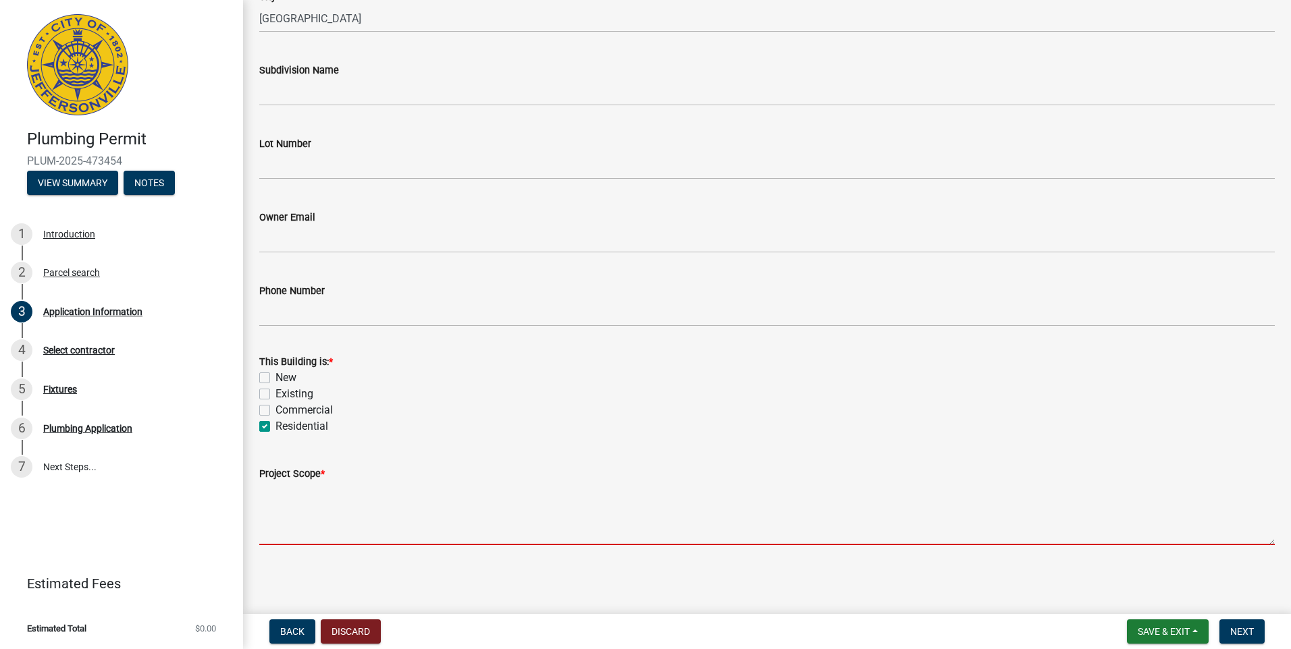
click at [283, 523] on textarea "Project Scope *" at bounding box center [766, 513] width 1015 height 63
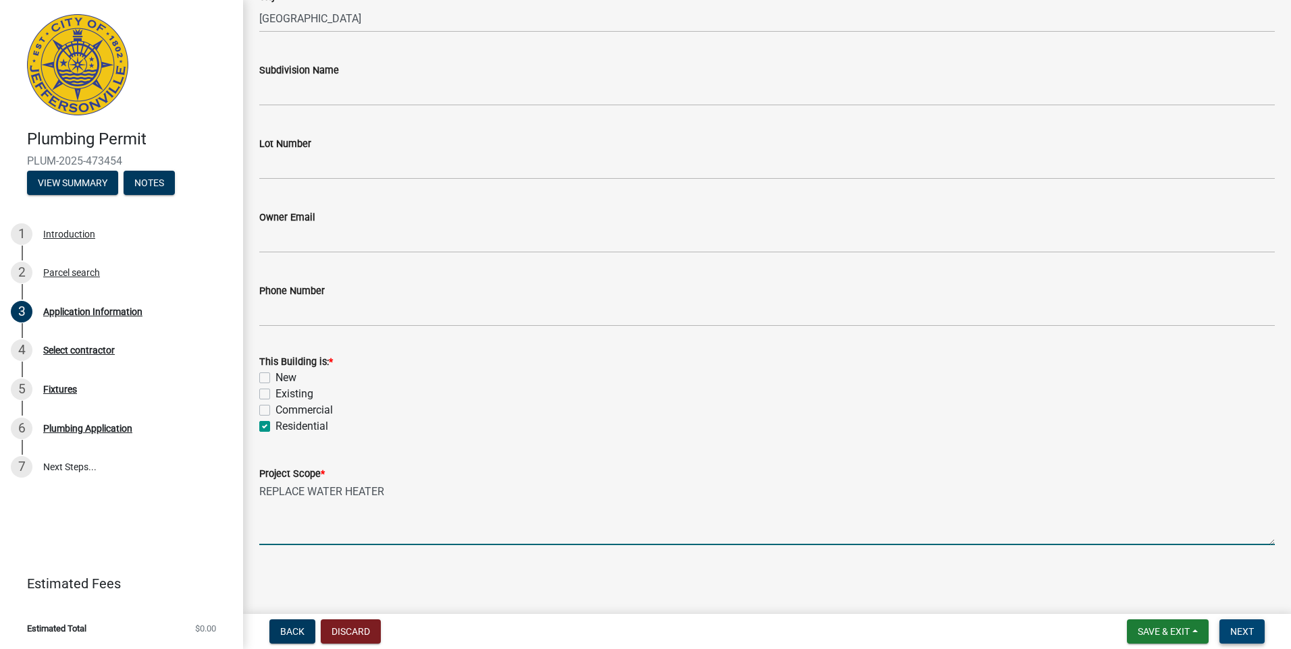
type textarea "REPLACE WATER HEATER"
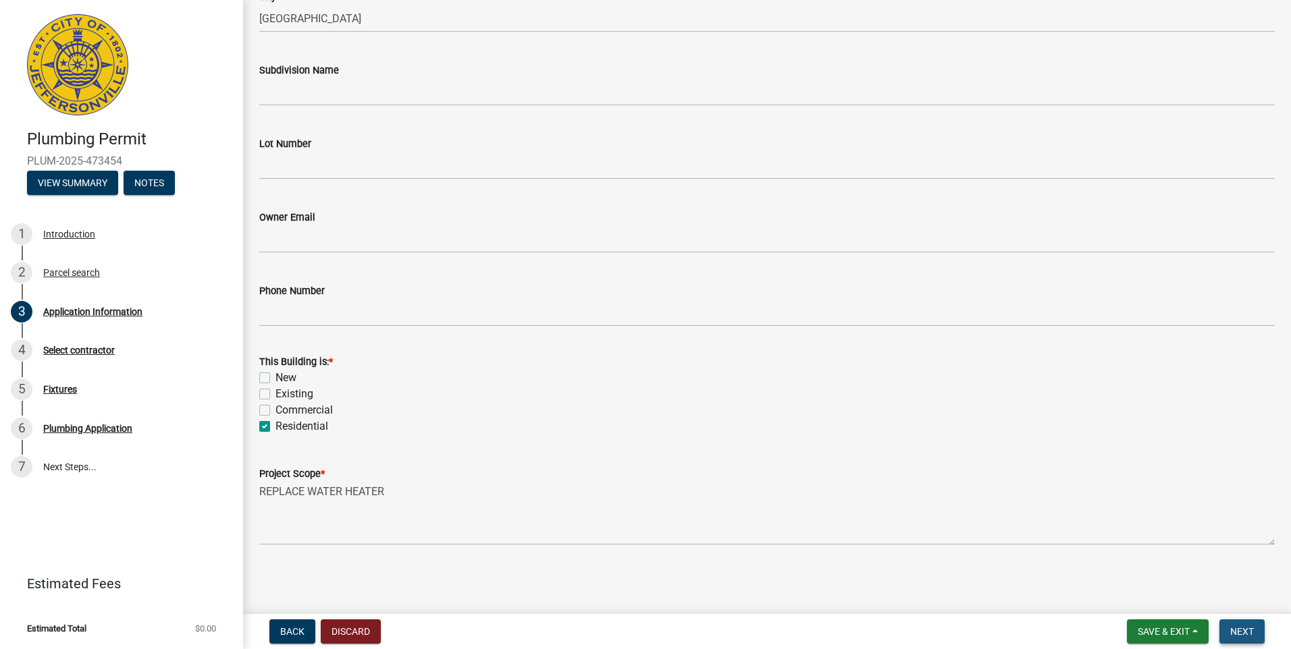
click at [1252, 636] on span "Next" at bounding box center [1242, 632] width 24 height 11
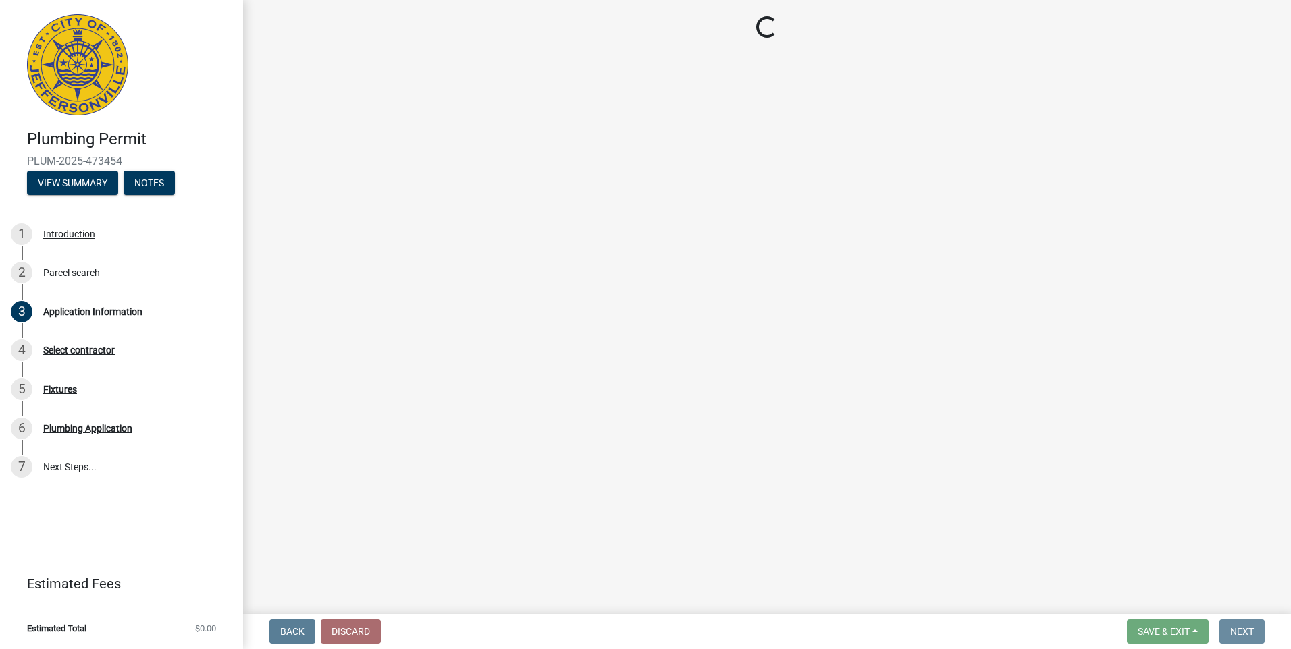
scroll to position [0, 0]
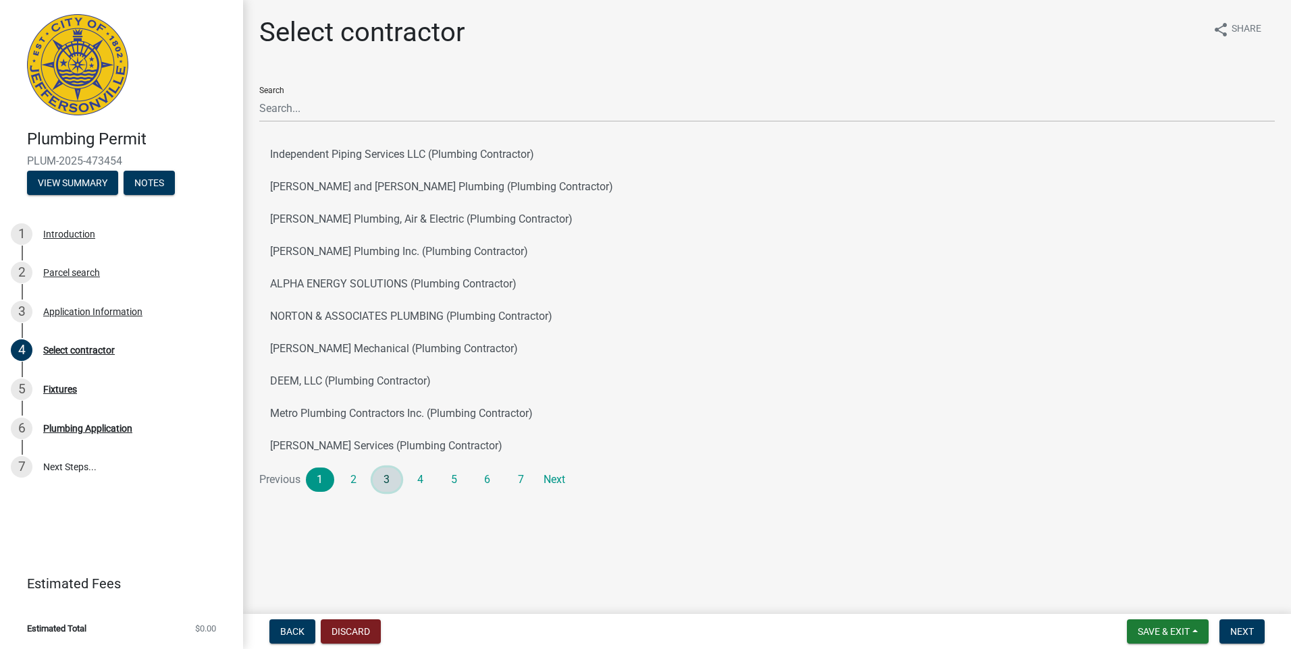
click at [385, 480] on link "3" at bounding box center [387, 480] width 28 height 24
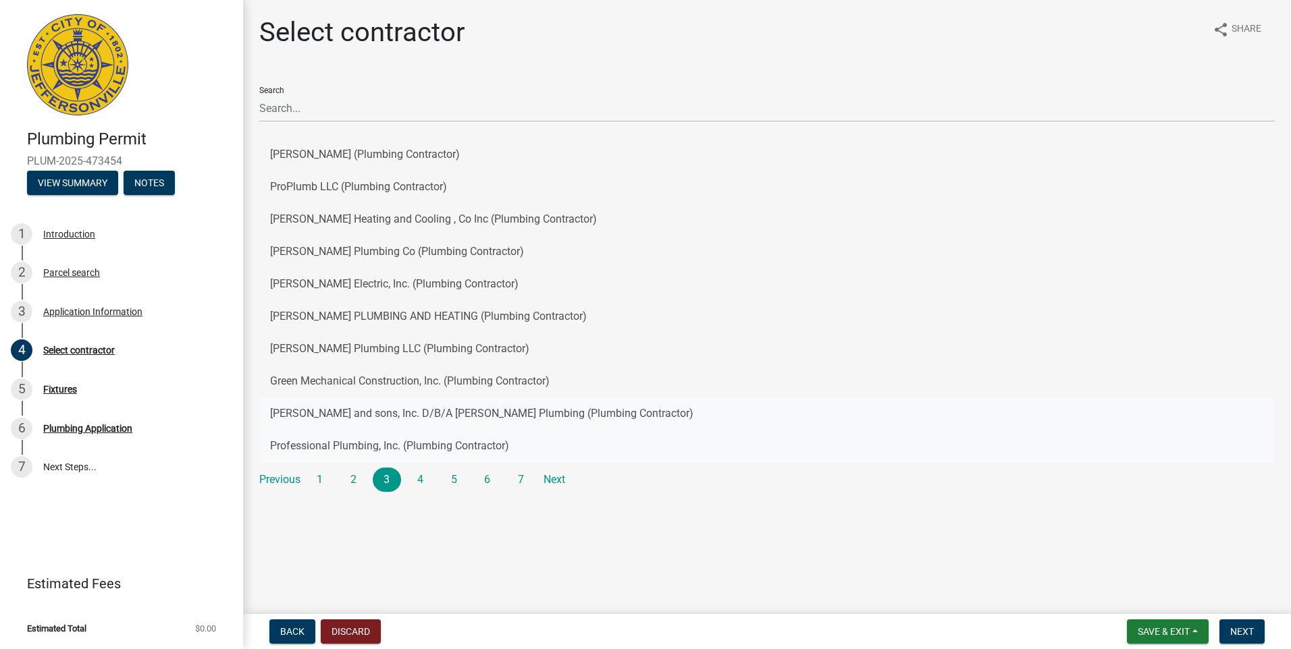
drag, startPoint x: 363, startPoint y: 417, endPoint x: 422, endPoint y: 435, distance: 61.5
click at [365, 418] on button "Frank Stemler and sons, Inc. D/B/A Stemler Plumbing (Plumbing Contractor)" at bounding box center [766, 414] width 1015 height 32
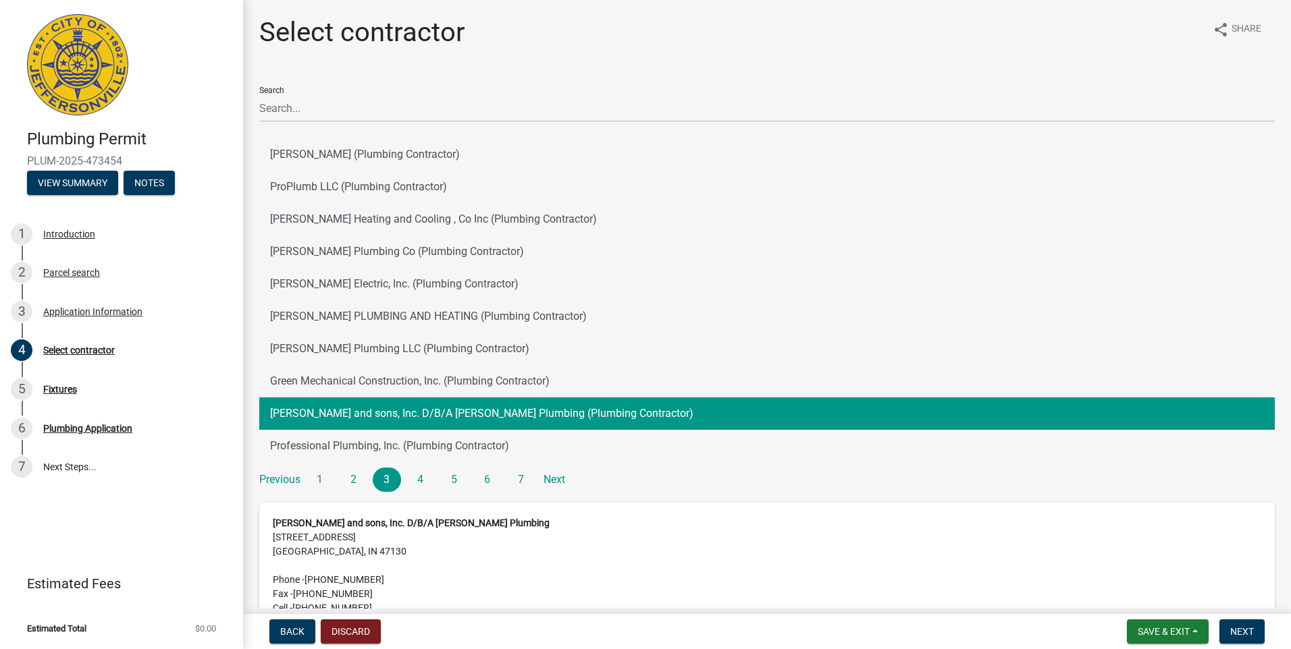
click at [1265, 640] on form "Save & Exit Save Save & Exit Next" at bounding box center [1195, 632] width 149 height 24
click at [1252, 635] on span "Next" at bounding box center [1242, 632] width 24 height 11
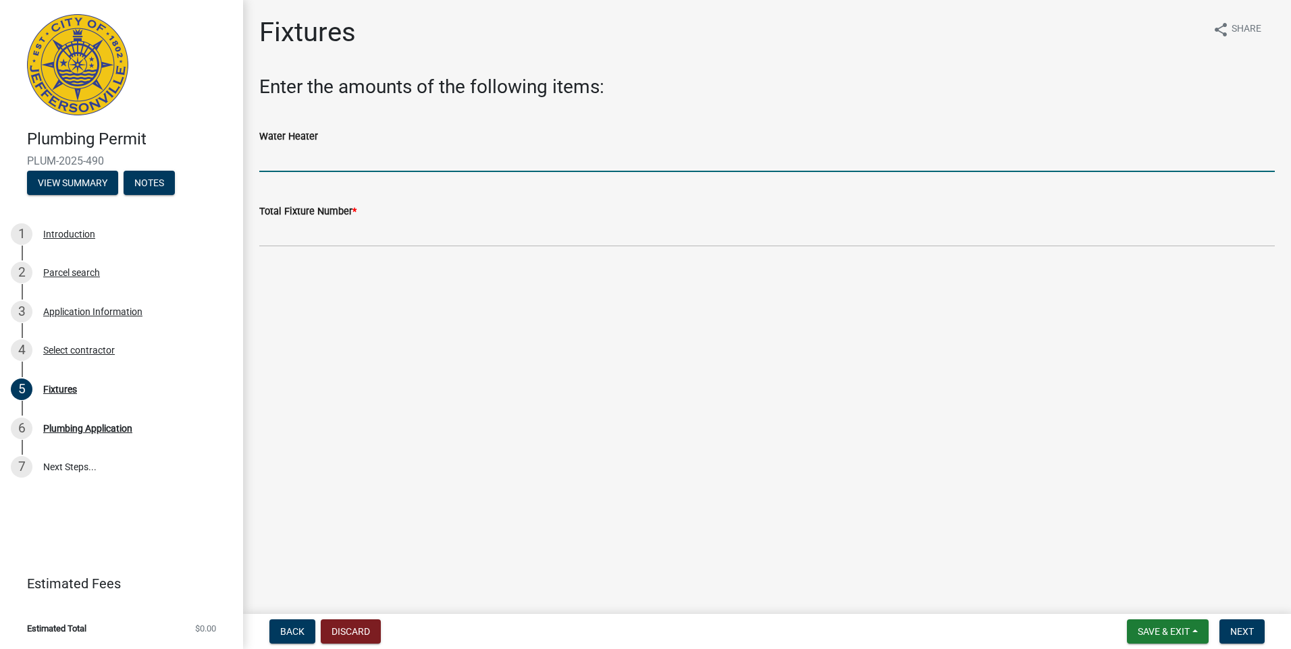
click at [266, 157] on input "text" at bounding box center [766, 158] width 1015 height 28
type input "1"
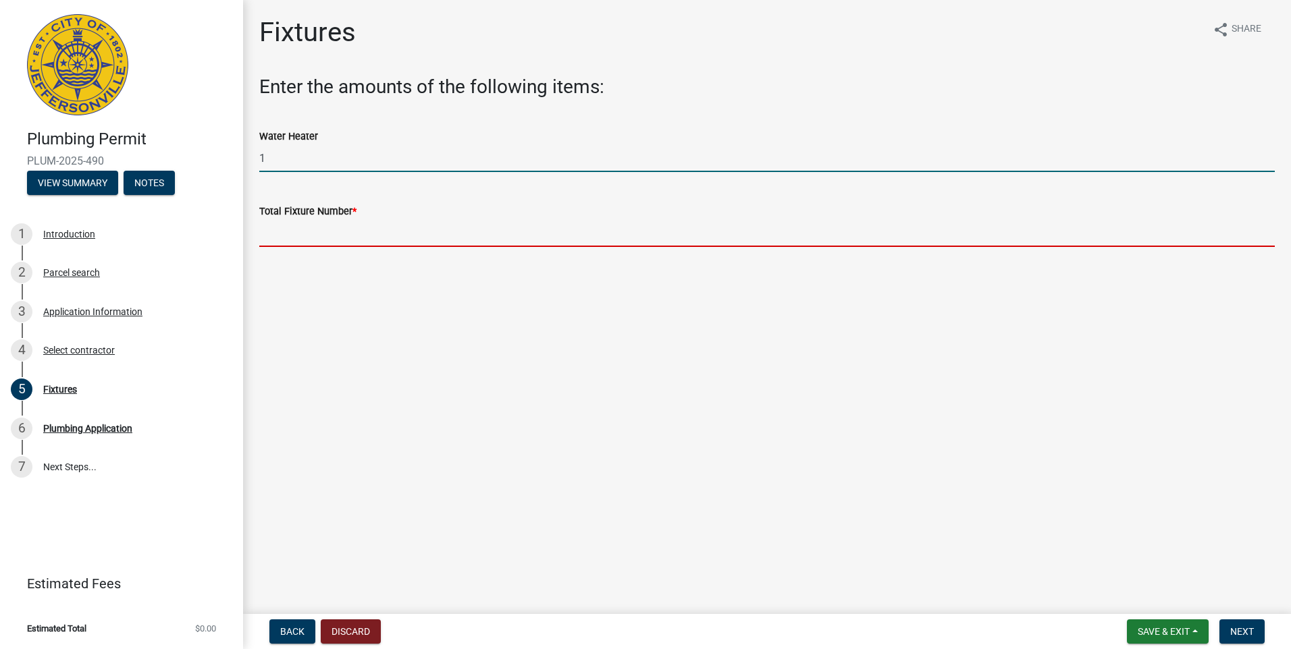
type input "1"
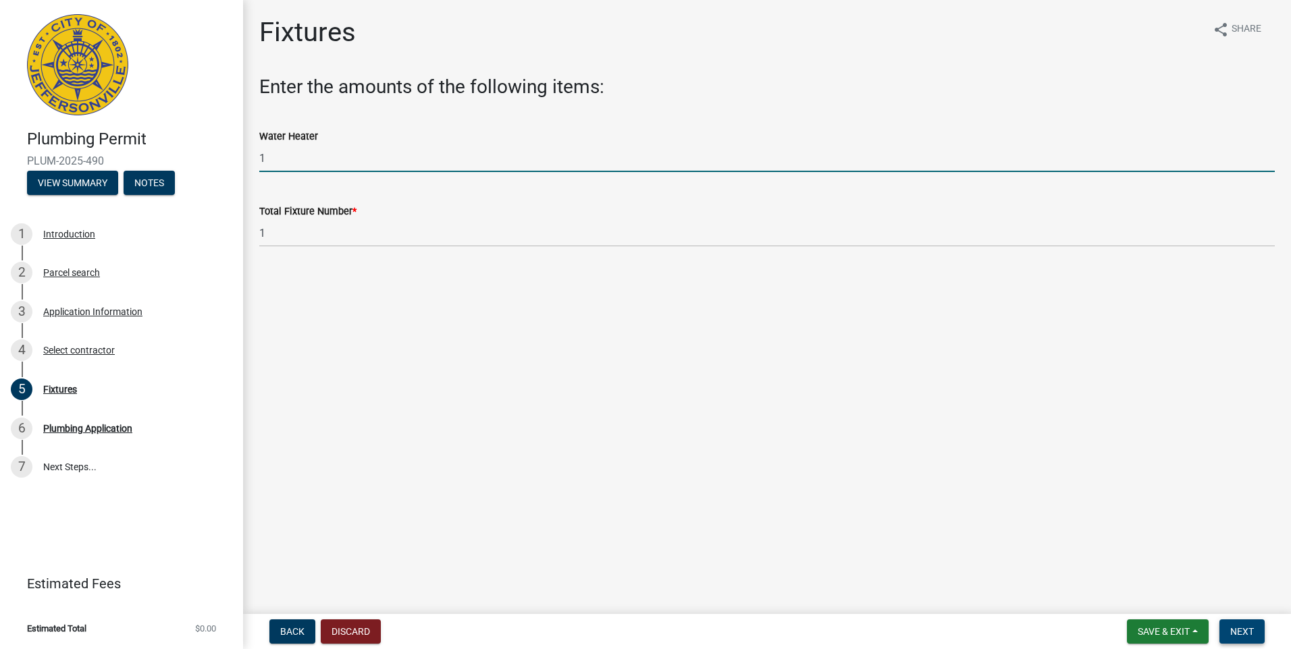
click at [1243, 633] on span "Next" at bounding box center [1242, 632] width 24 height 11
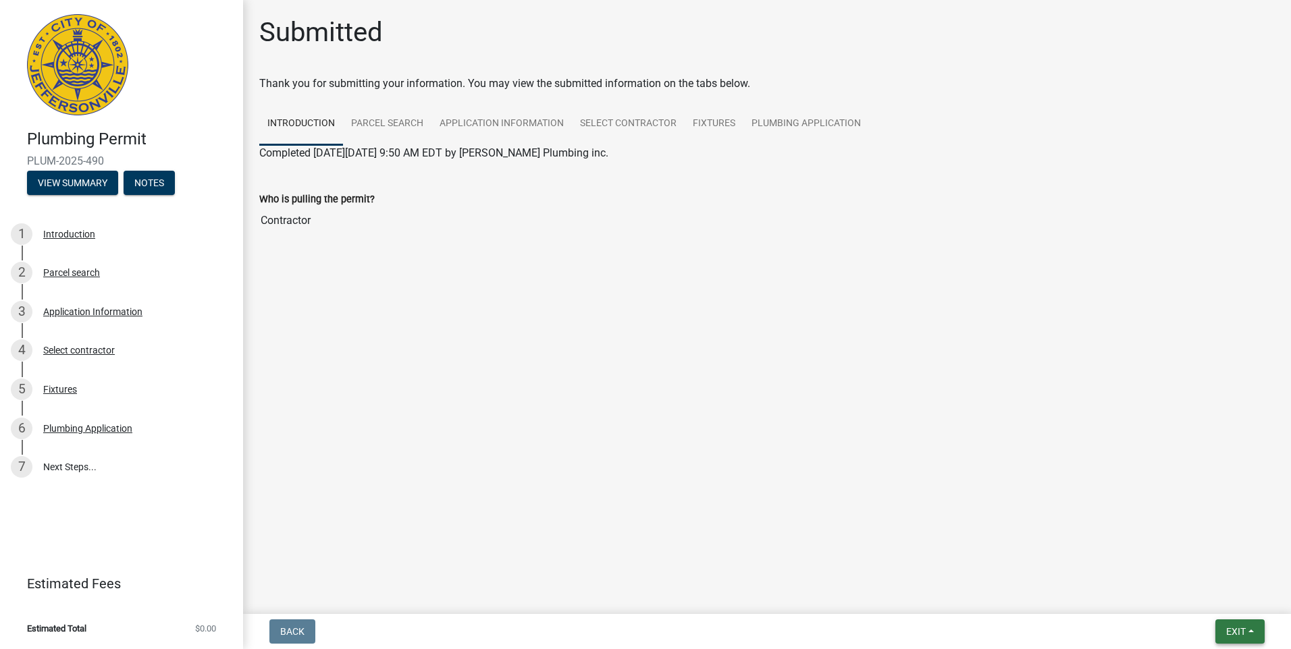
click at [1239, 627] on span "Exit" at bounding box center [1236, 632] width 20 height 11
click at [1225, 598] on button "Save & Exit" at bounding box center [1210, 597] width 108 height 32
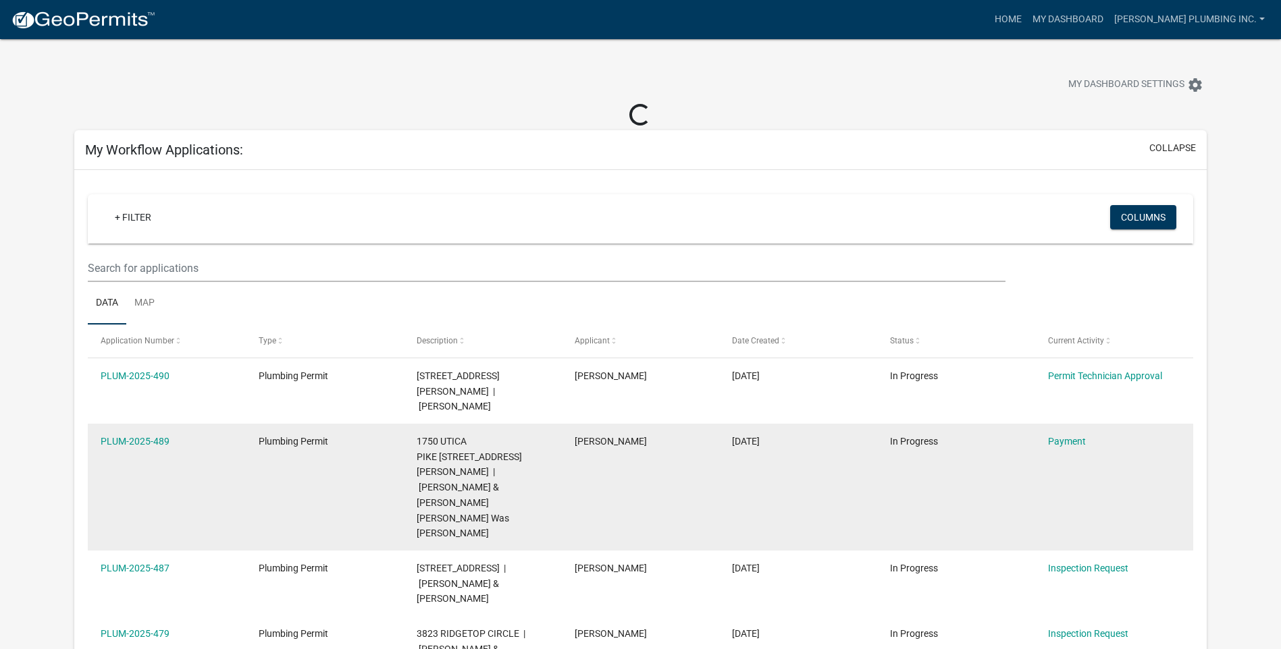
click at [1056, 427] on datatable-body-cell "Payment" at bounding box center [1114, 487] width 158 height 127
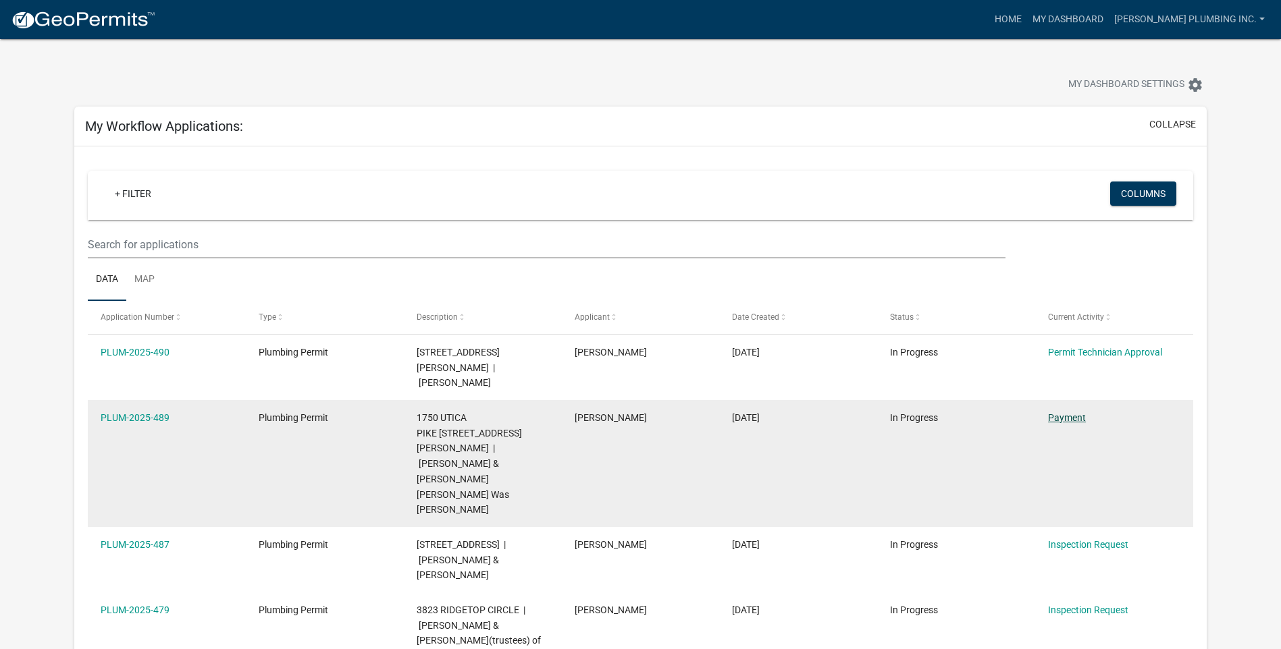
click at [1057, 413] on link "Payment" at bounding box center [1067, 418] width 38 height 11
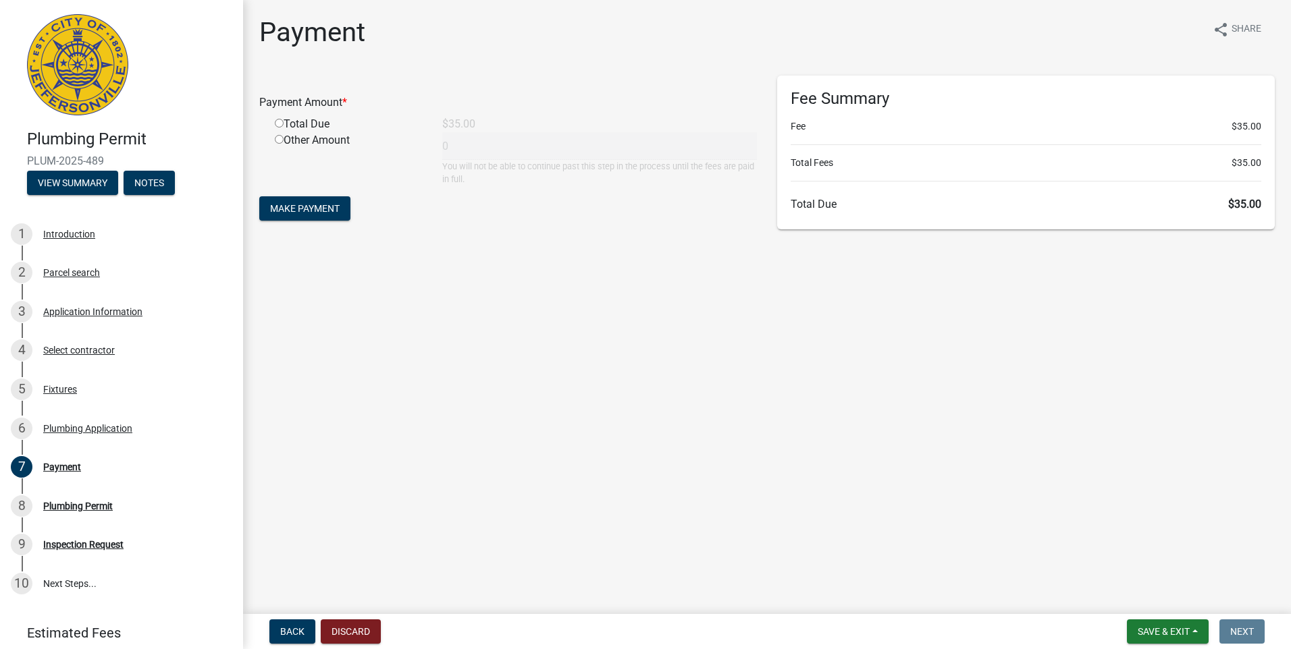
click at [281, 123] on input "radio" at bounding box center [279, 123] width 9 height 9
radio input "true"
type input "35"
click at [307, 201] on button "Make Payment" at bounding box center [304, 208] width 91 height 24
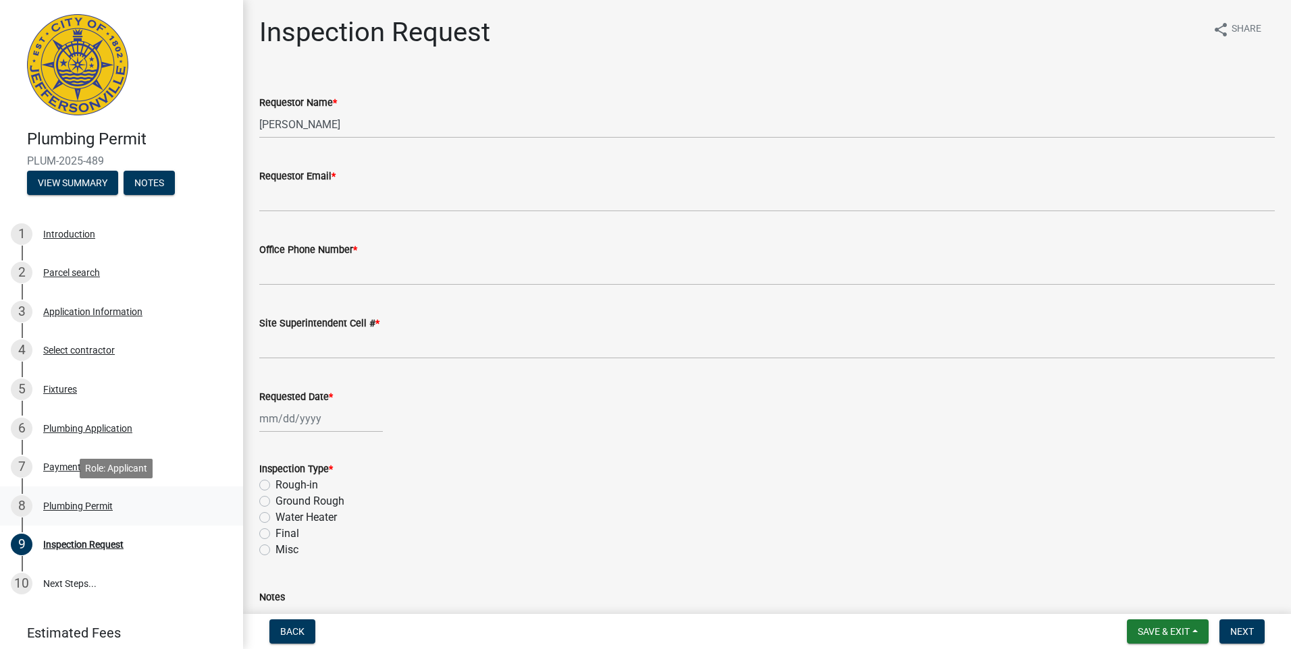
click at [97, 510] on div "Plumbing Permit" at bounding box center [78, 506] width 70 height 9
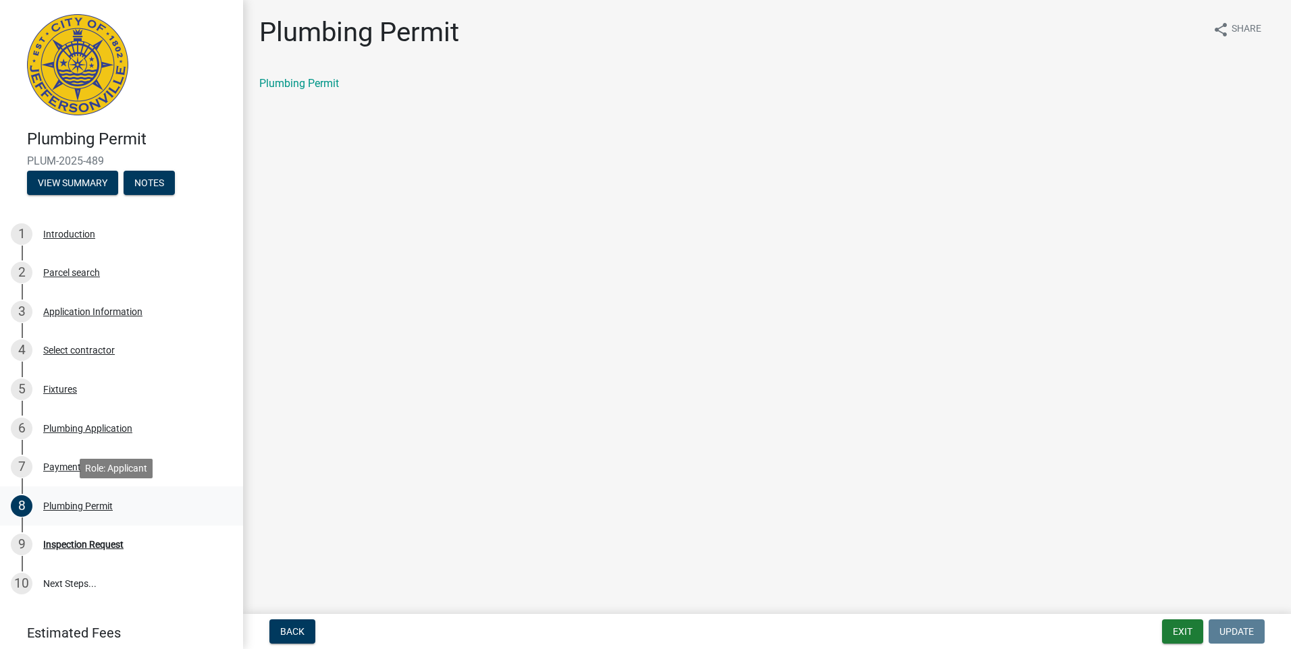
click at [77, 504] on div "Plumbing Permit" at bounding box center [78, 506] width 70 height 9
click at [311, 84] on link "Plumbing Permit" at bounding box center [299, 83] width 80 height 13
